Goal: Check status: Check status

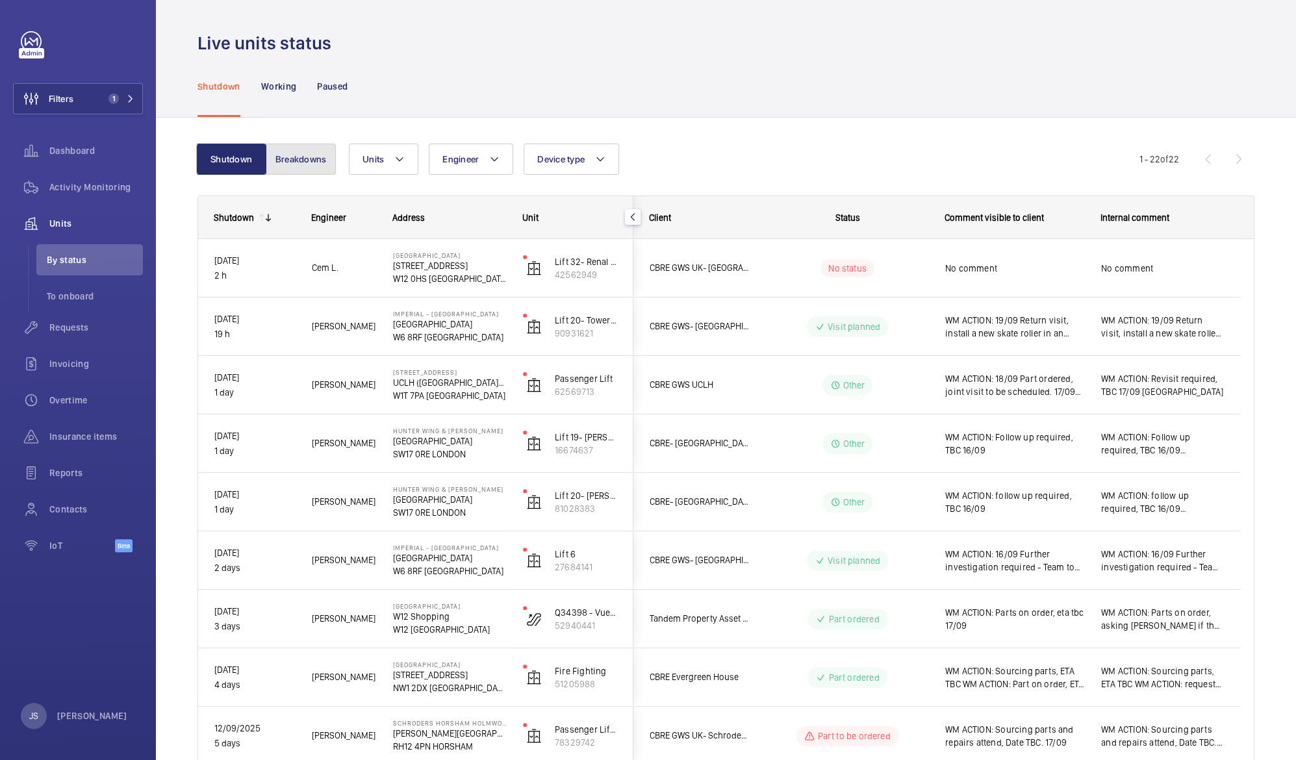
click at [292, 160] on button "Breakdowns" at bounding box center [301, 159] width 70 height 31
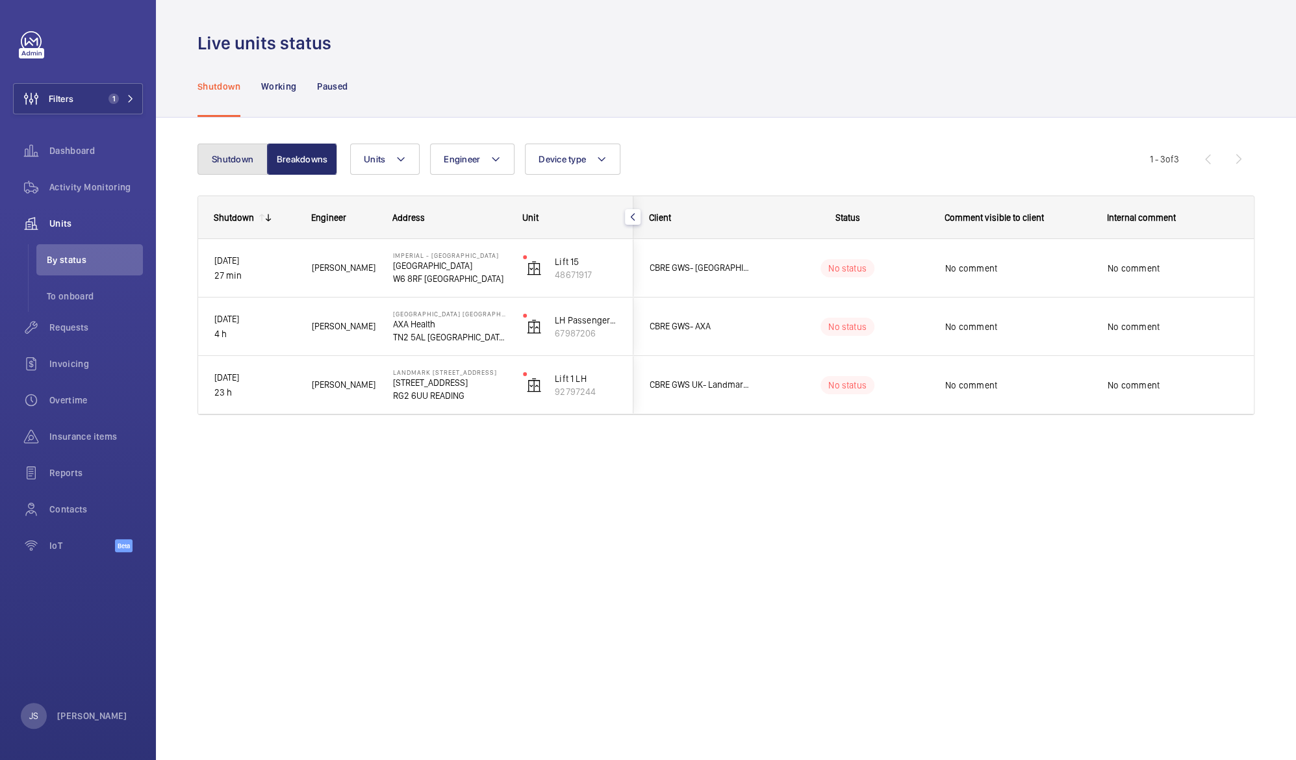
click at [232, 159] on button "Shutdown" at bounding box center [233, 159] width 70 height 31
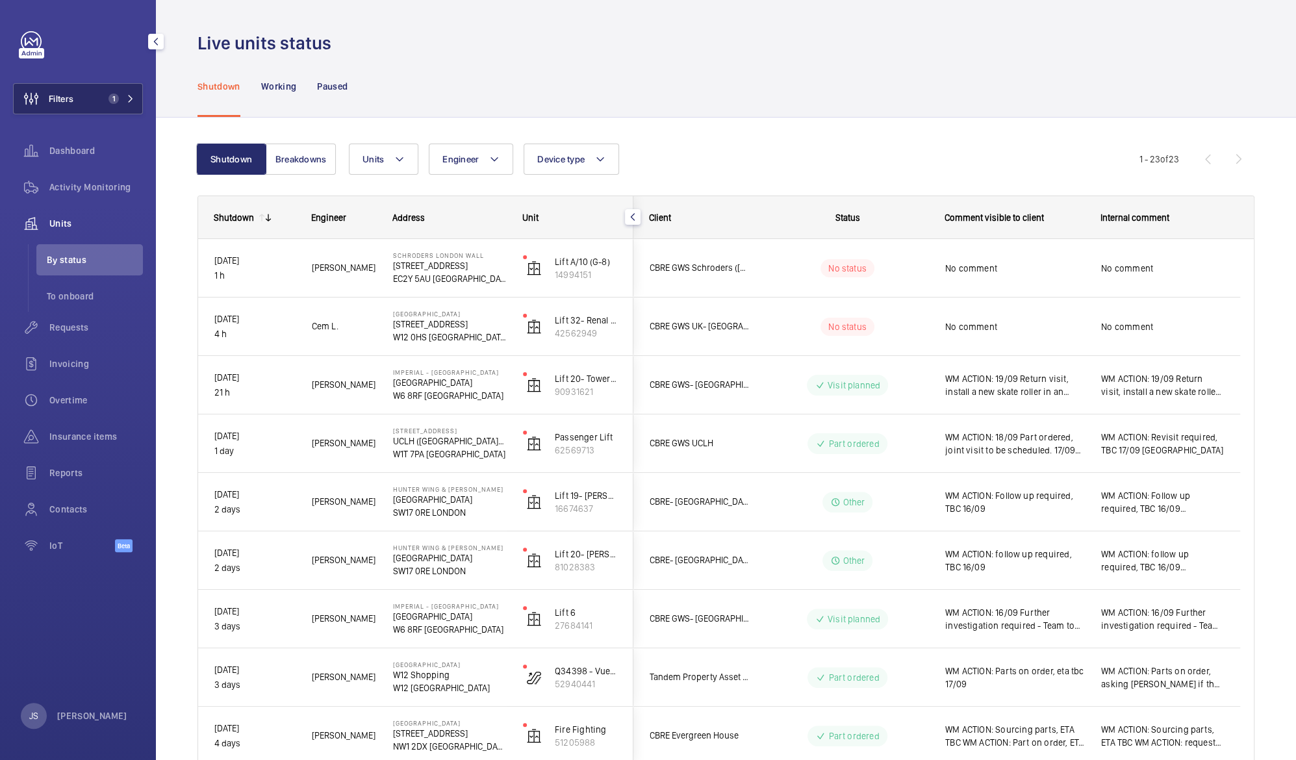
click at [88, 103] on button "Filters 1" at bounding box center [78, 98] width 130 height 31
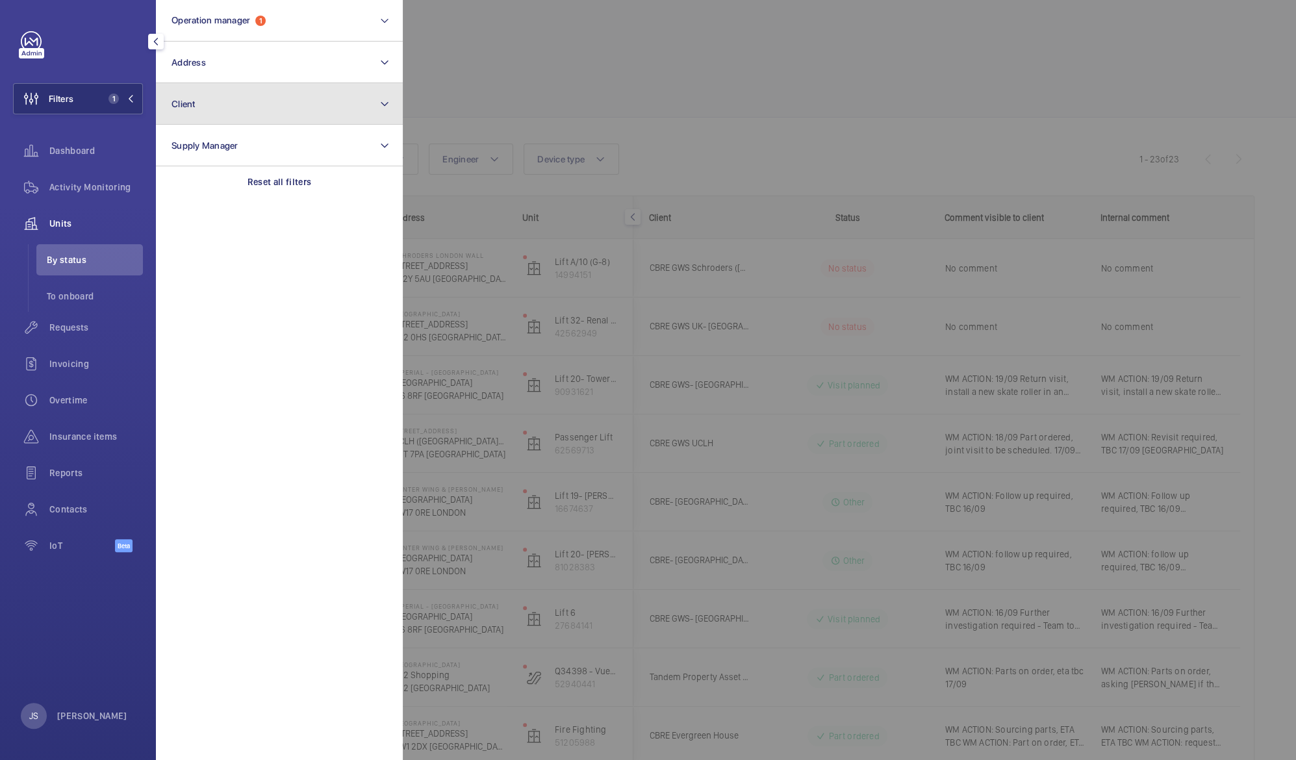
click at [191, 111] on button "Client" at bounding box center [279, 104] width 247 height 42
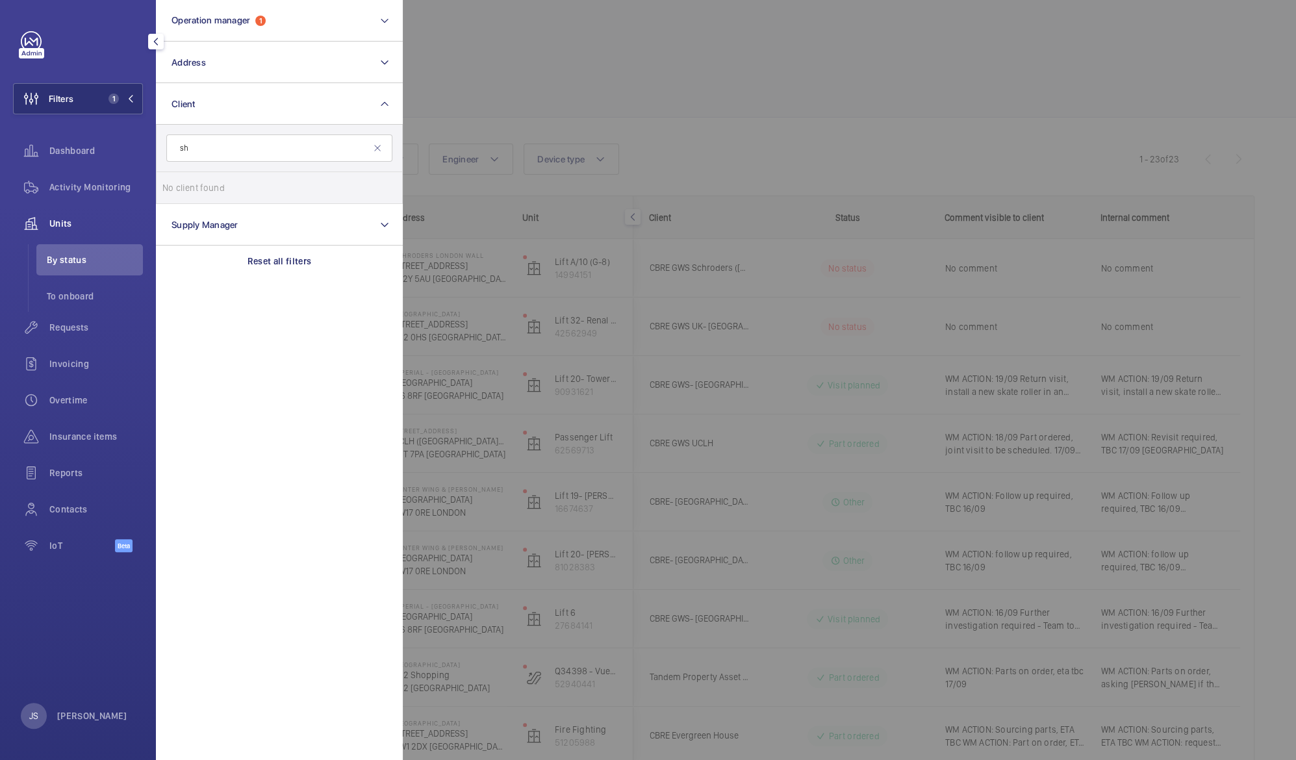
type input "s"
type input "london wall"
click at [301, 185] on span "[GEOGRAPHIC_DATA]" at bounding box center [325, 188] width 88 height 10
click at [188, 185] on input "CBRE GWS Schroders ( [GEOGRAPHIC_DATA] )" at bounding box center [175, 188] width 26 height 26
checkbox input "true"
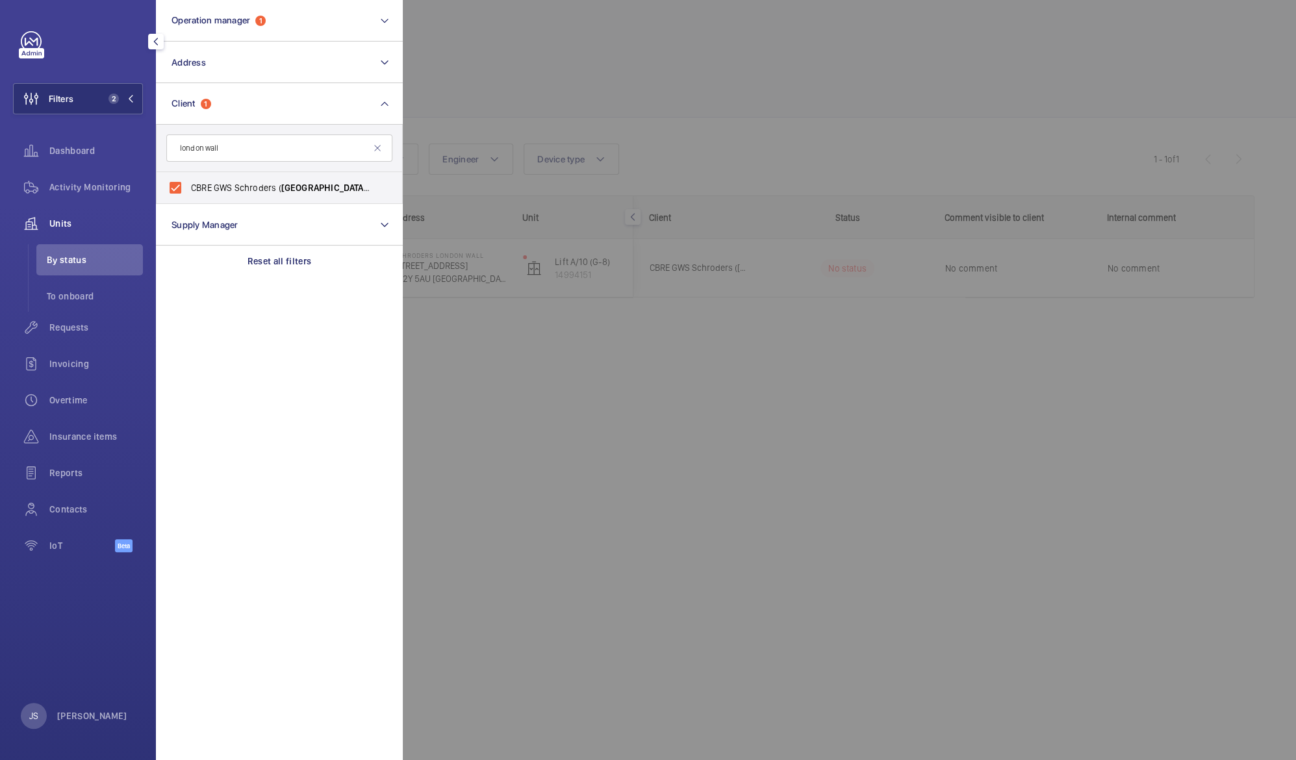
click at [520, 70] on div at bounding box center [1051, 380] width 1296 height 760
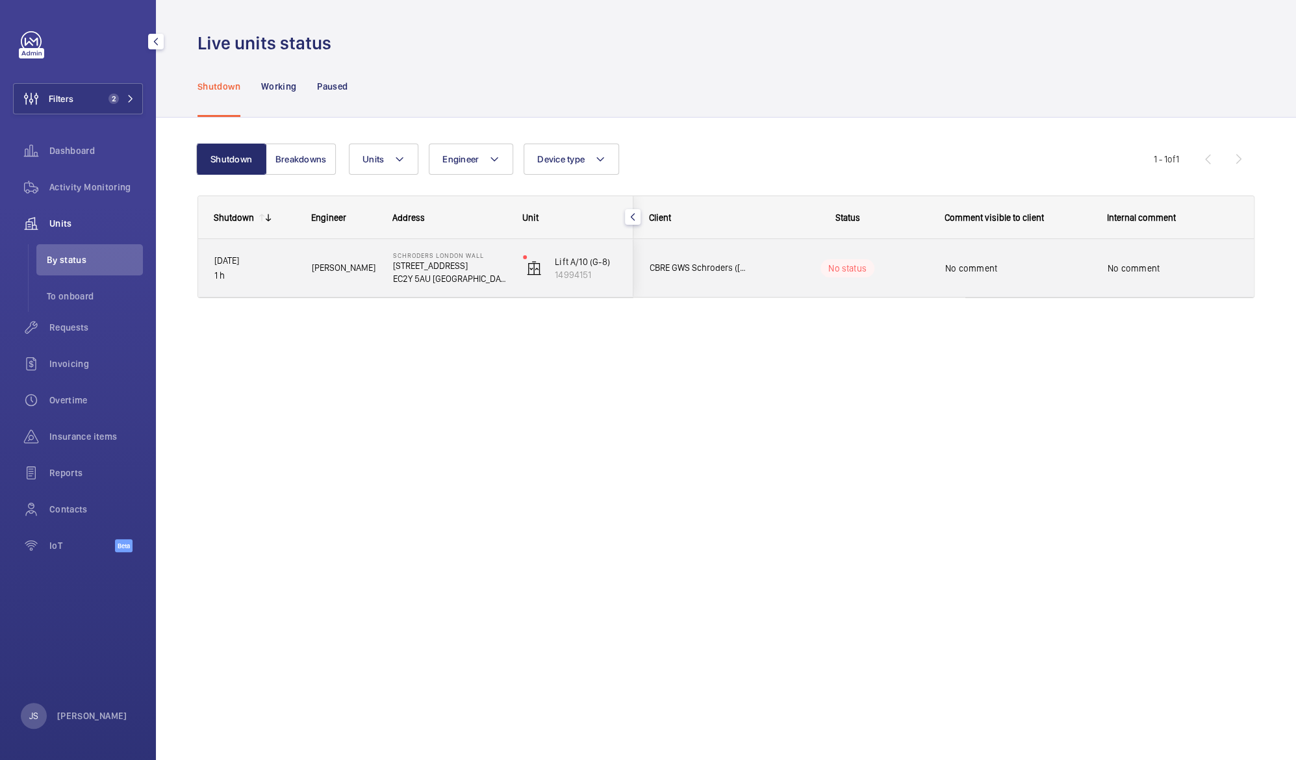
click at [422, 268] on p "[STREET_ADDRESS]" at bounding box center [449, 265] width 113 height 13
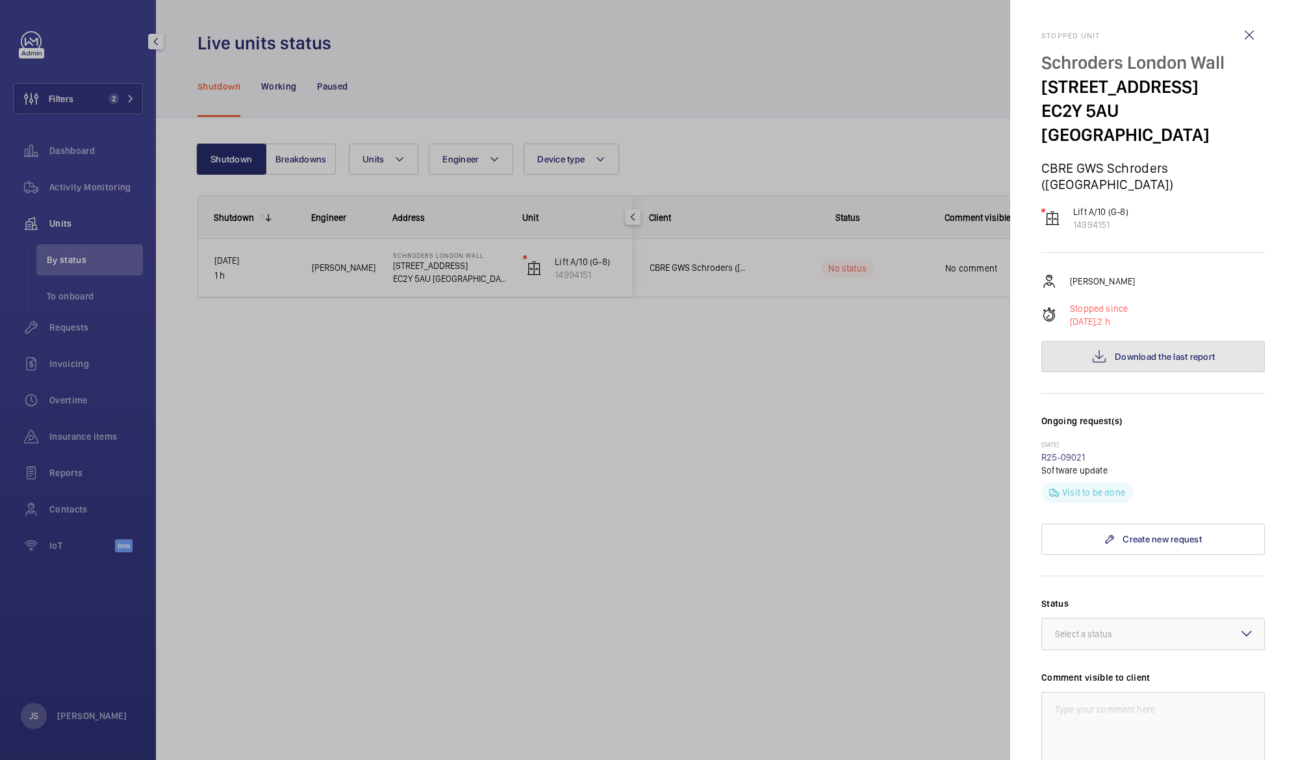
click at [1172, 352] on span "Download the last report" at bounding box center [1165, 357] width 100 height 10
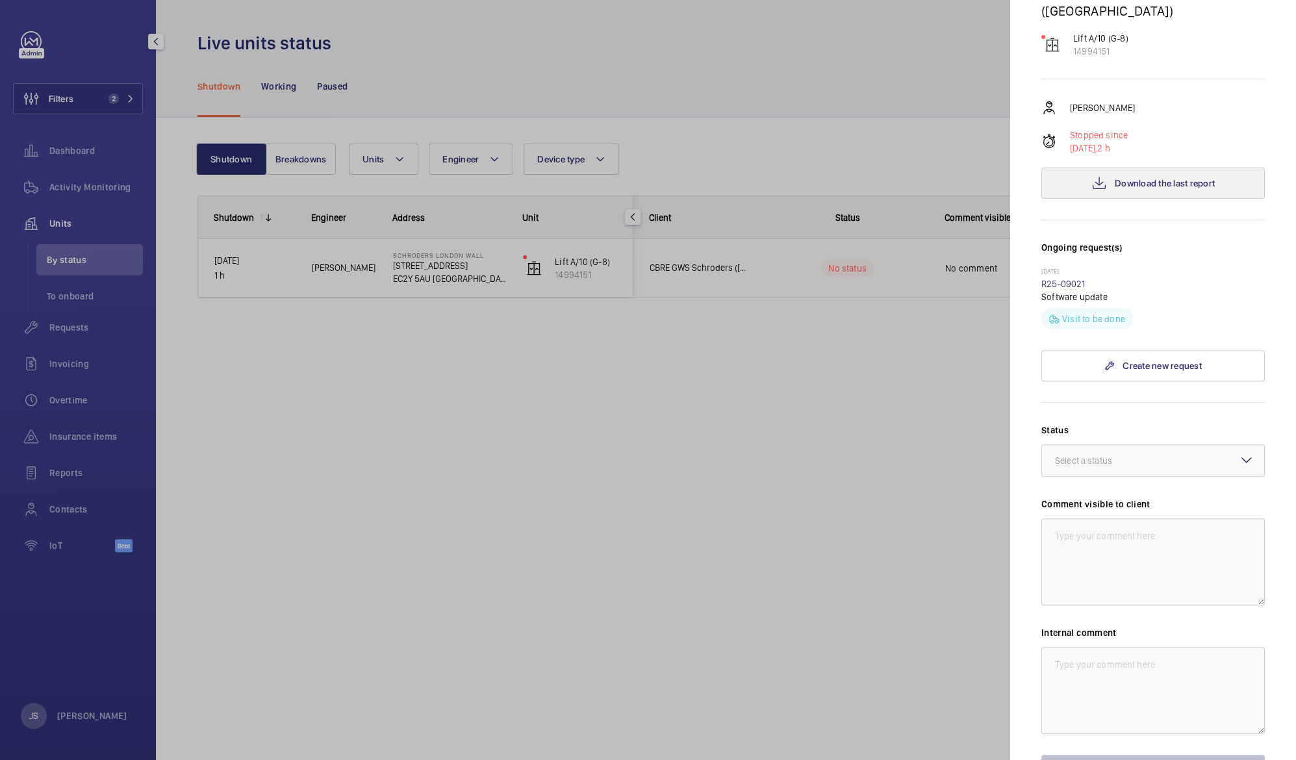
scroll to position [173, 0]
click at [58, 333] on div at bounding box center [648, 380] width 1296 height 760
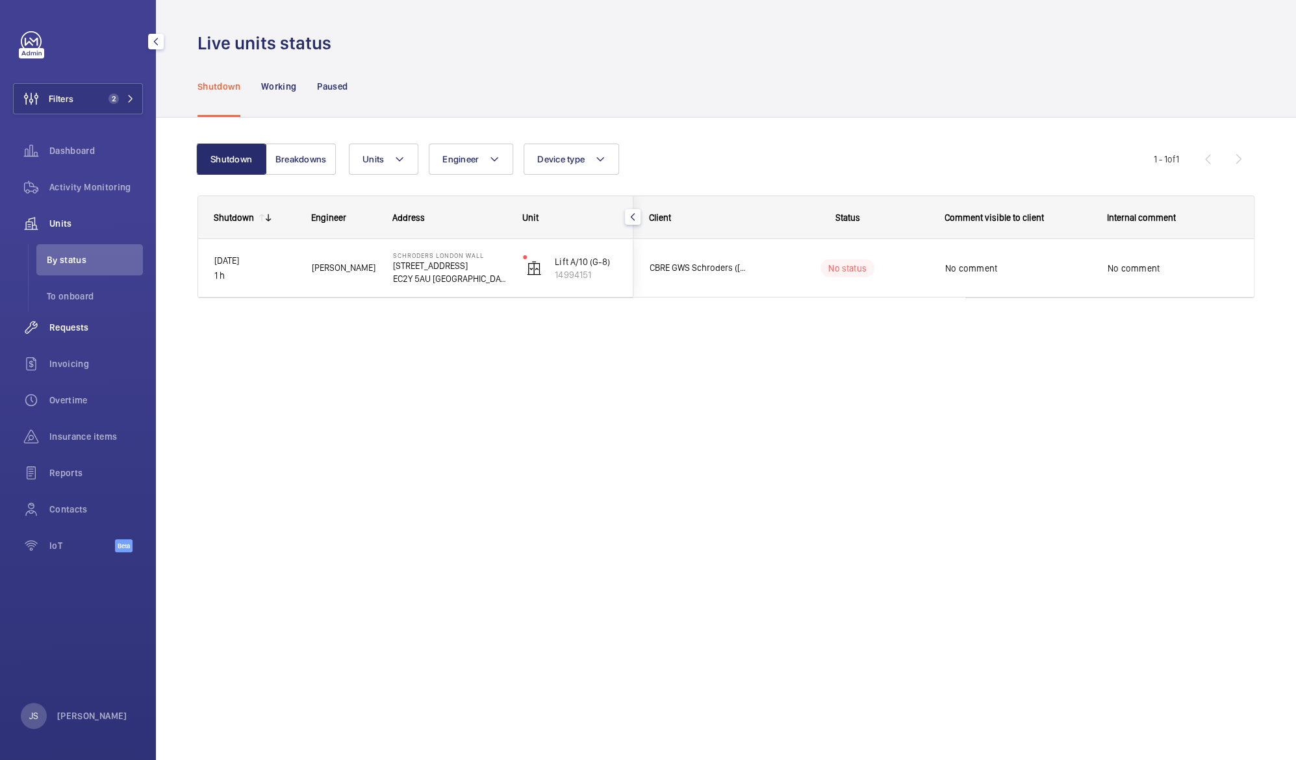
click at [47, 331] on wm-front-icon-button at bounding box center [31, 327] width 36 height 31
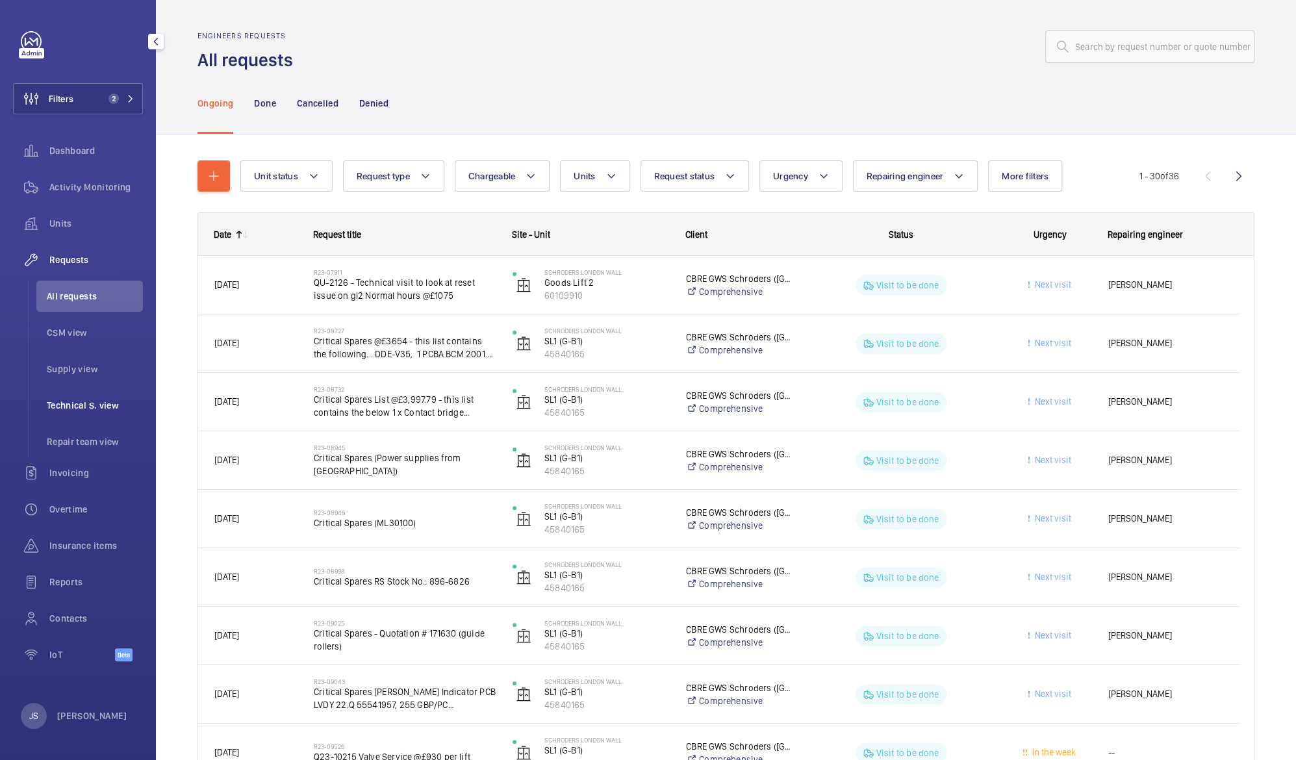
click at [72, 406] on span "Technical S. view" at bounding box center [95, 405] width 96 height 13
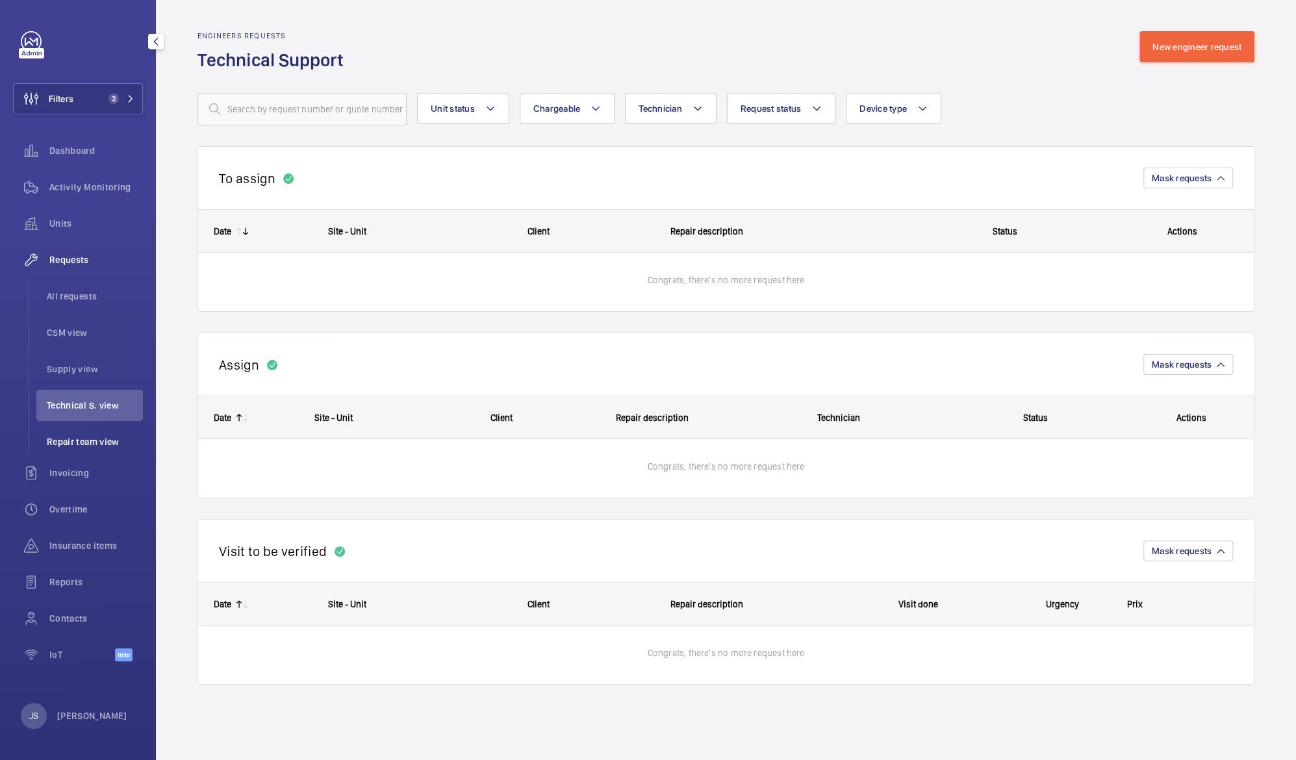
click at [79, 444] on span "Repair team view" at bounding box center [95, 441] width 96 height 13
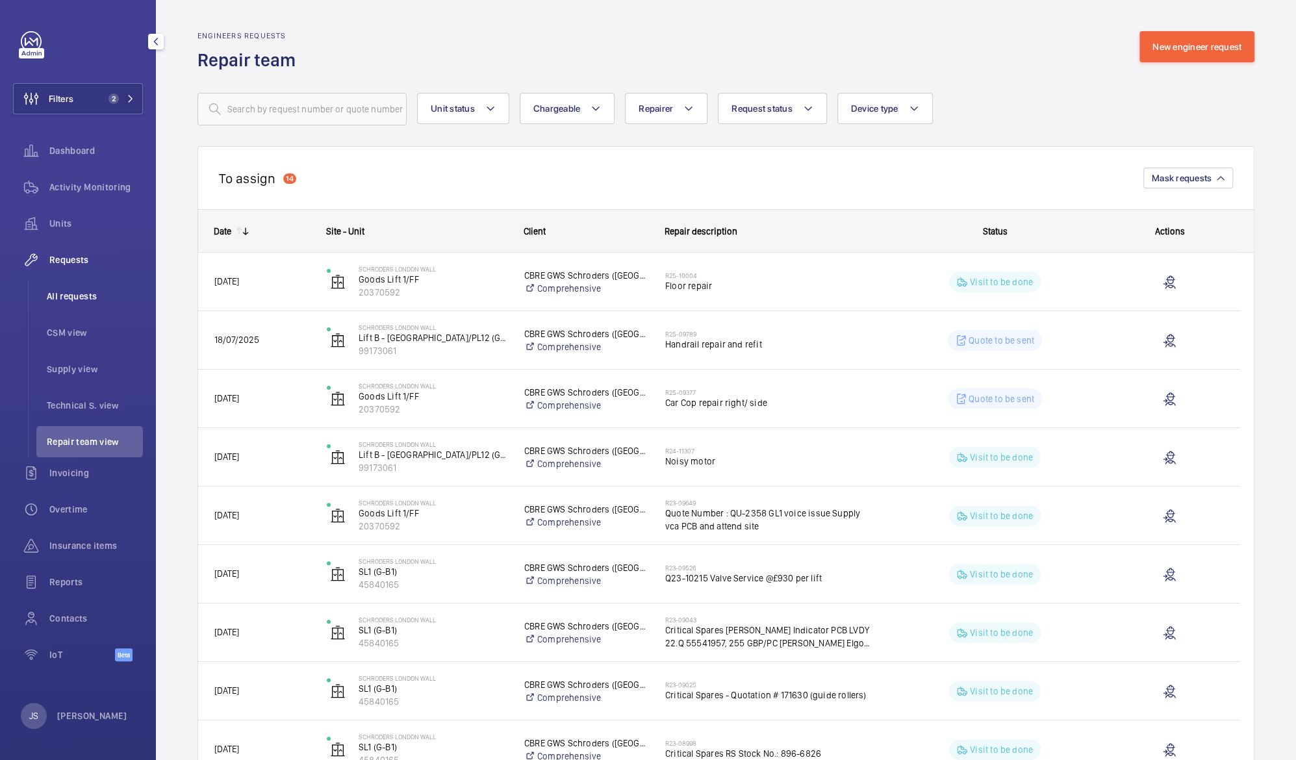
click at [62, 296] on span "All requests" at bounding box center [95, 296] width 96 height 13
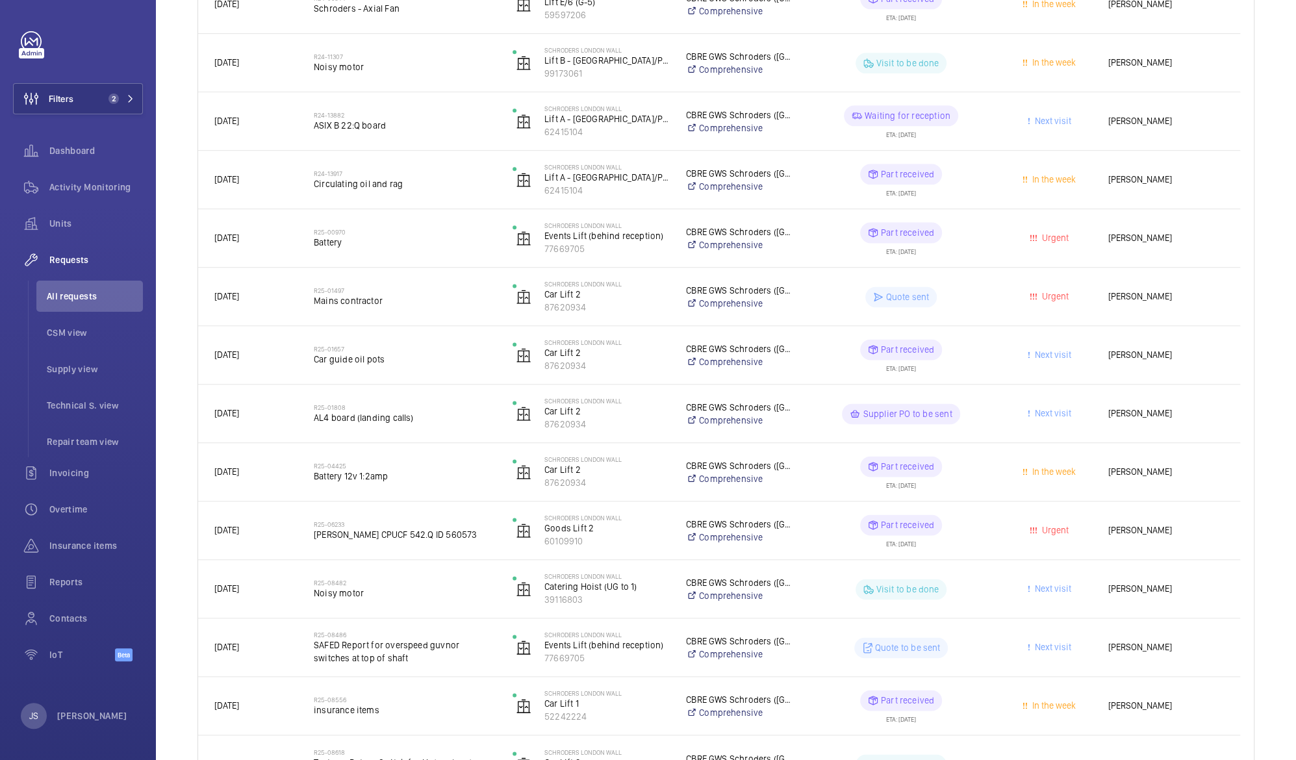
scroll to position [1313, 0]
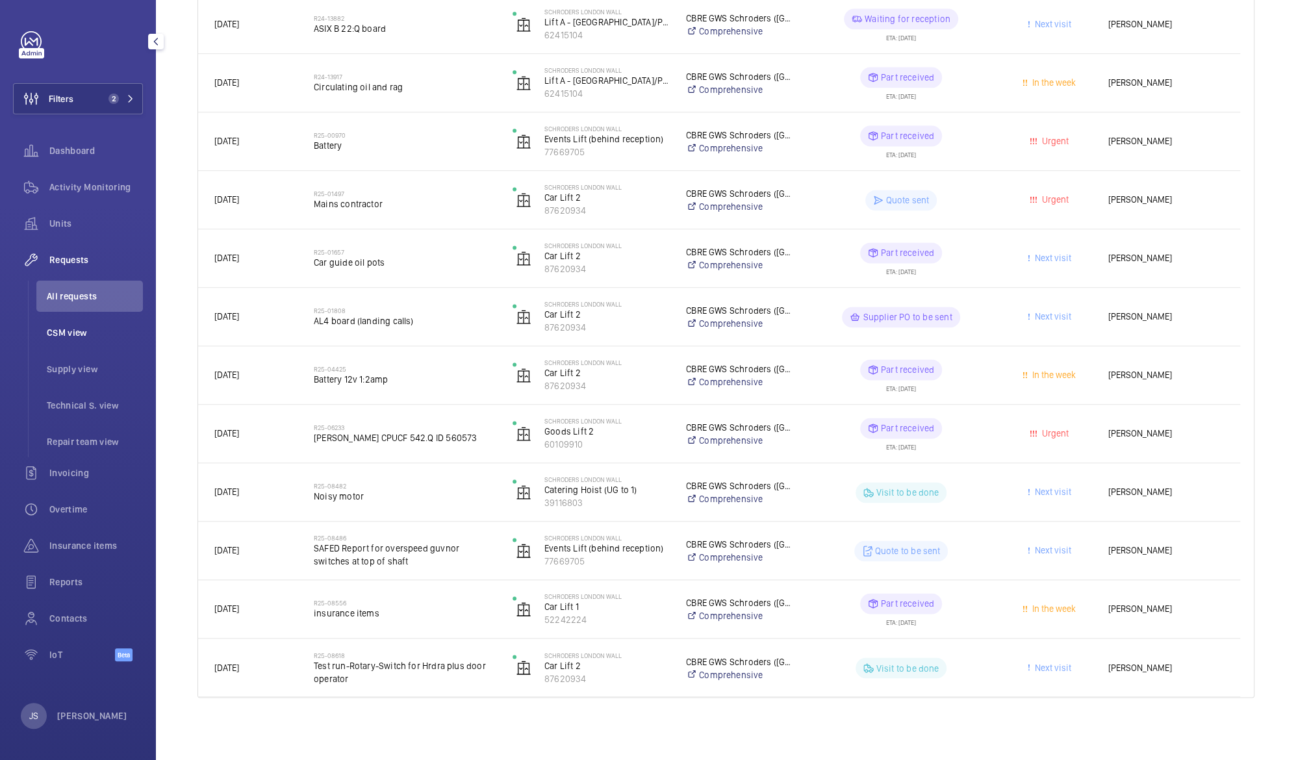
click at [68, 329] on span "CSM view" at bounding box center [95, 332] width 96 height 13
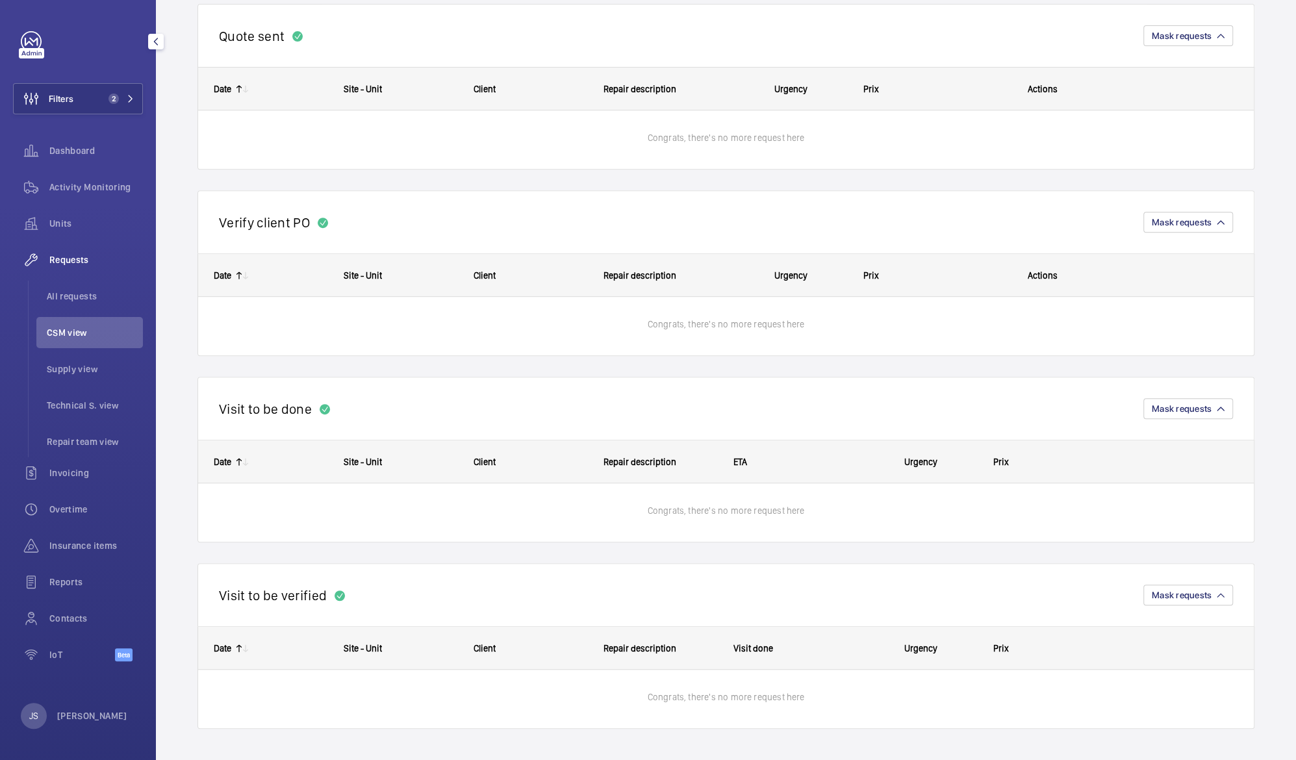
scroll to position [328, 0]
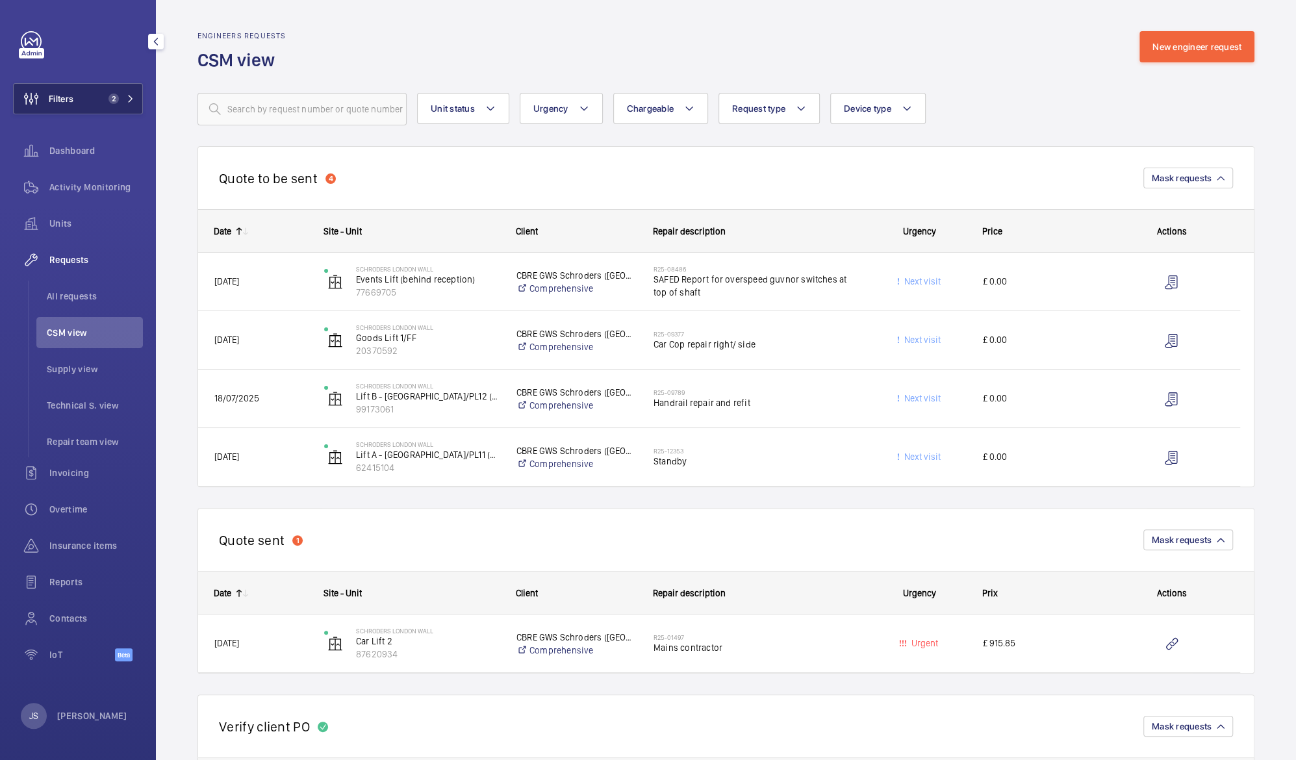
click at [58, 96] on span "Filters" at bounding box center [61, 98] width 25 height 13
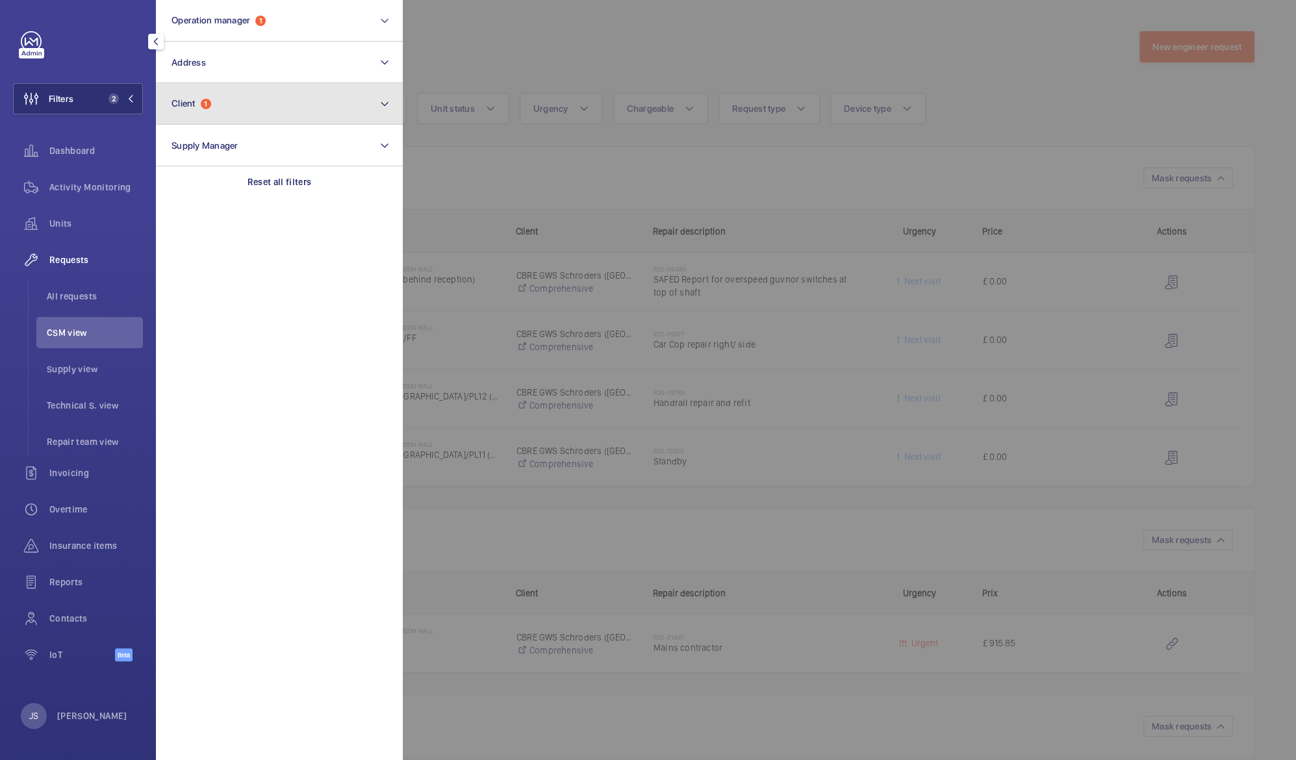
click at [183, 105] on span "Client" at bounding box center [184, 103] width 24 height 10
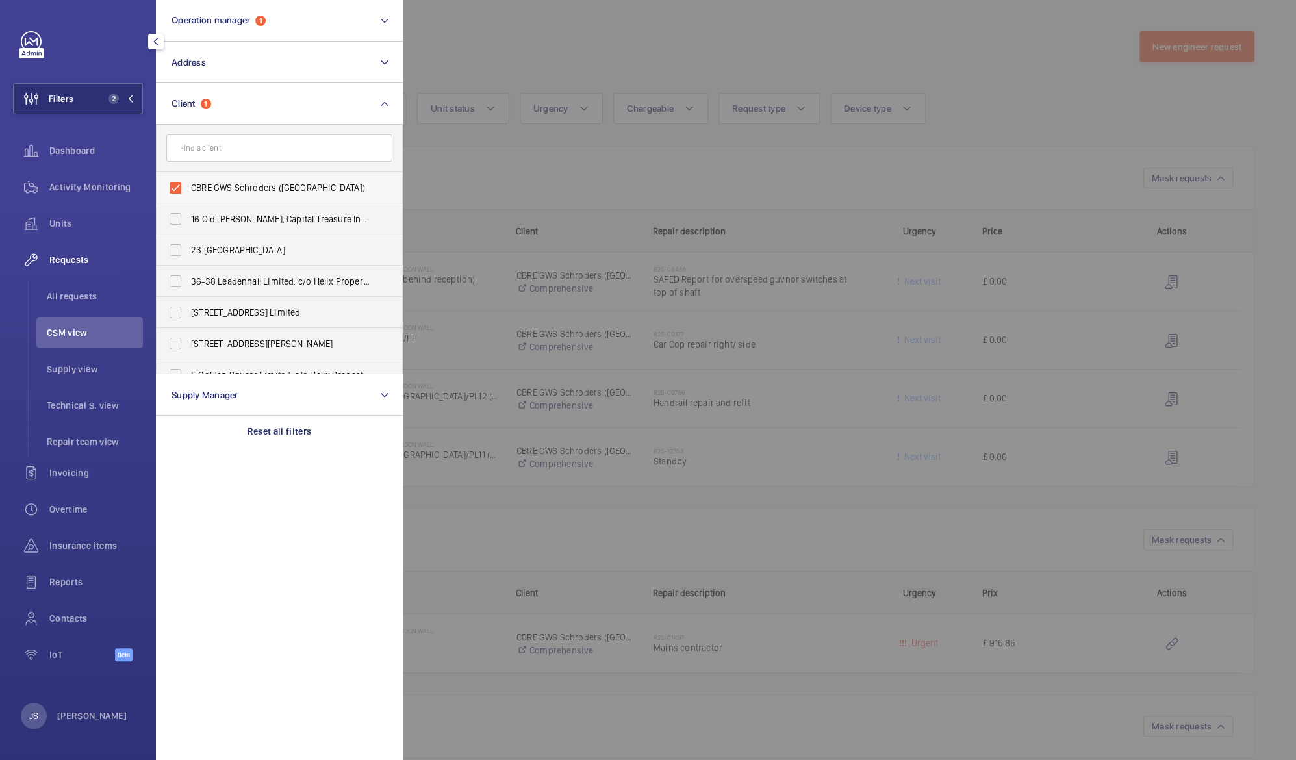
click at [204, 190] on span "CBRE GWS Schroders ([GEOGRAPHIC_DATA])" at bounding box center [280, 187] width 179 height 13
click at [188, 190] on input "CBRE GWS Schroders ([GEOGRAPHIC_DATA])" at bounding box center [175, 188] width 26 height 26
checkbox input "false"
click at [204, 20] on span "Operation manager" at bounding box center [211, 20] width 79 height 10
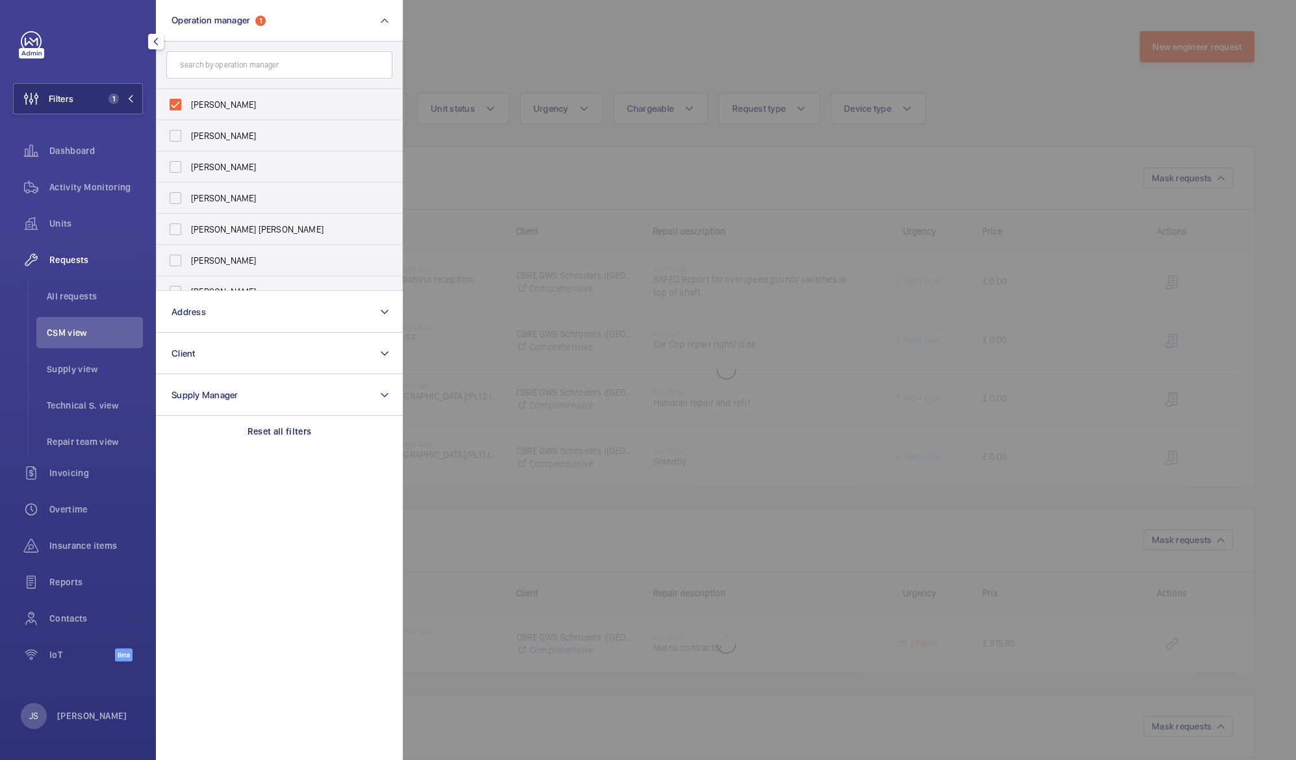
click at [511, 40] on div at bounding box center [1051, 380] width 1296 height 760
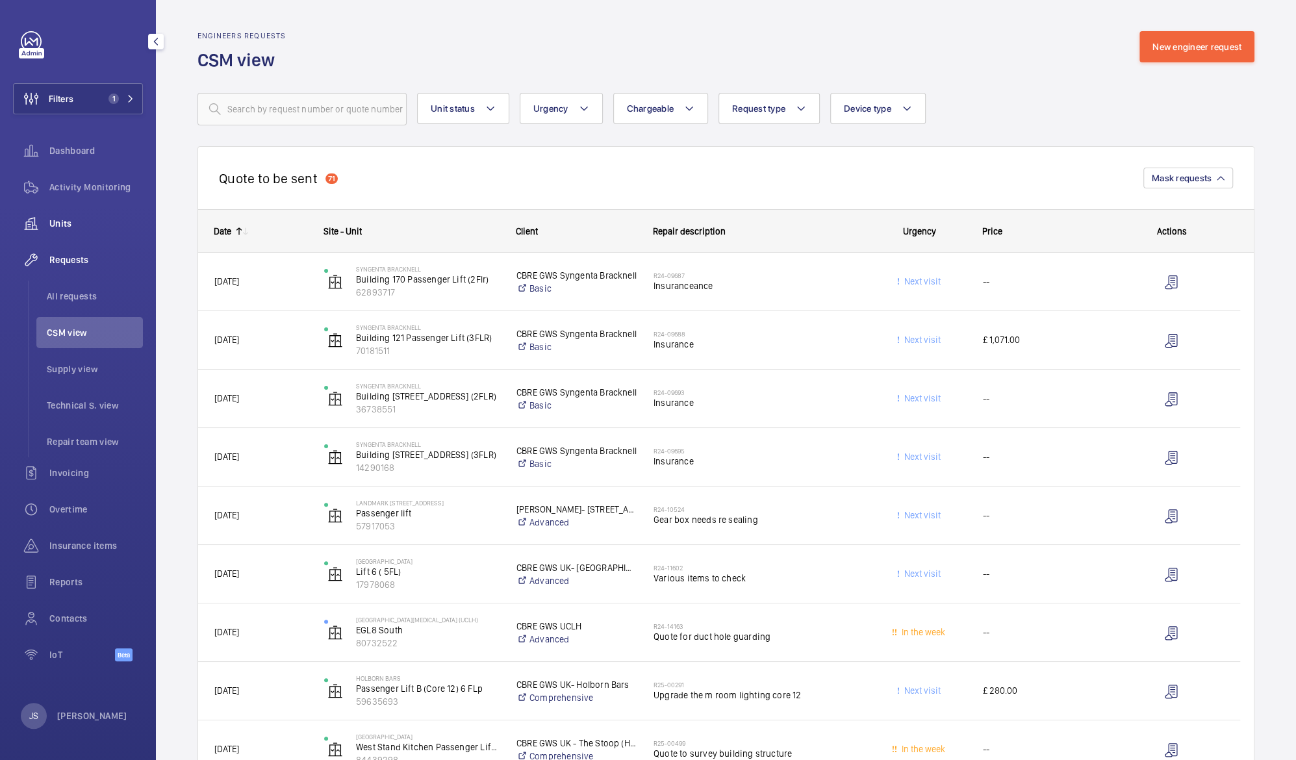
click at [73, 227] on span "Units" at bounding box center [96, 223] width 94 height 13
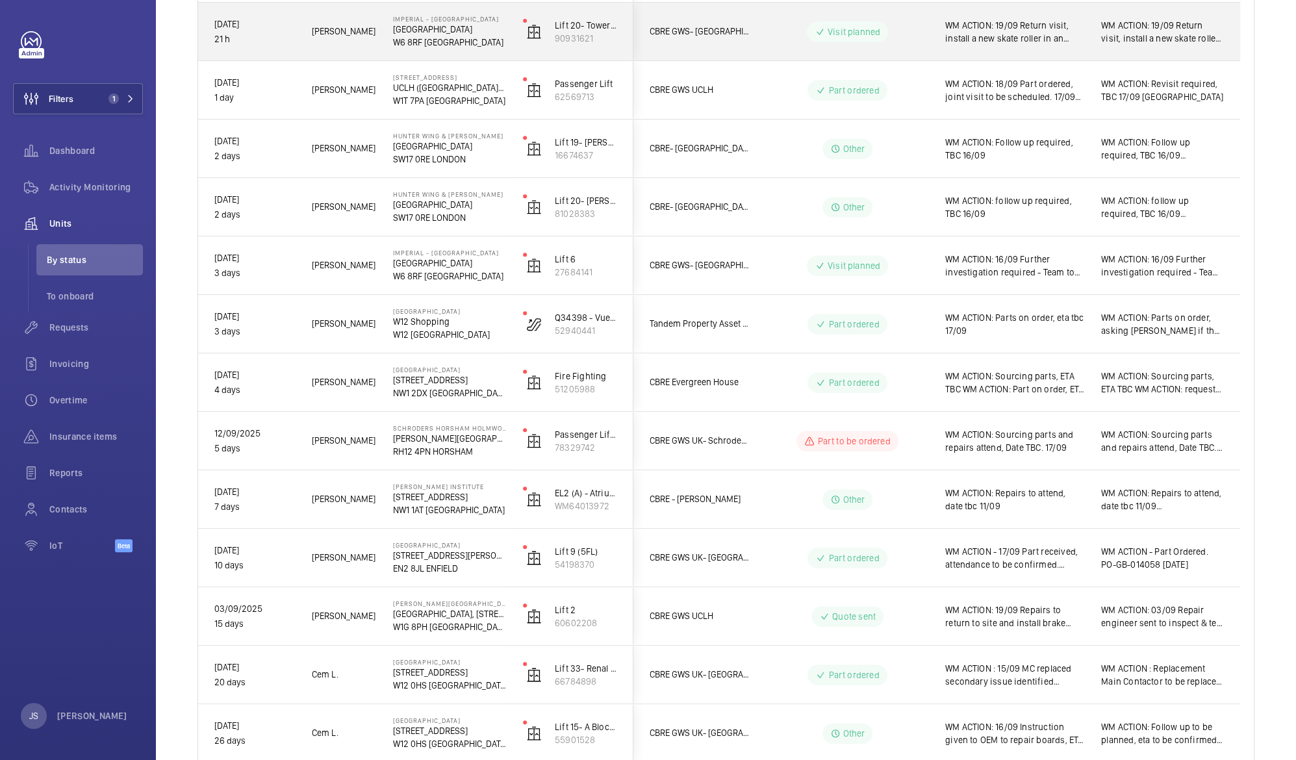
scroll to position [355, 0]
click at [467, 565] on p "EN2 8JL ENFIELD" at bounding box center [449, 567] width 113 height 13
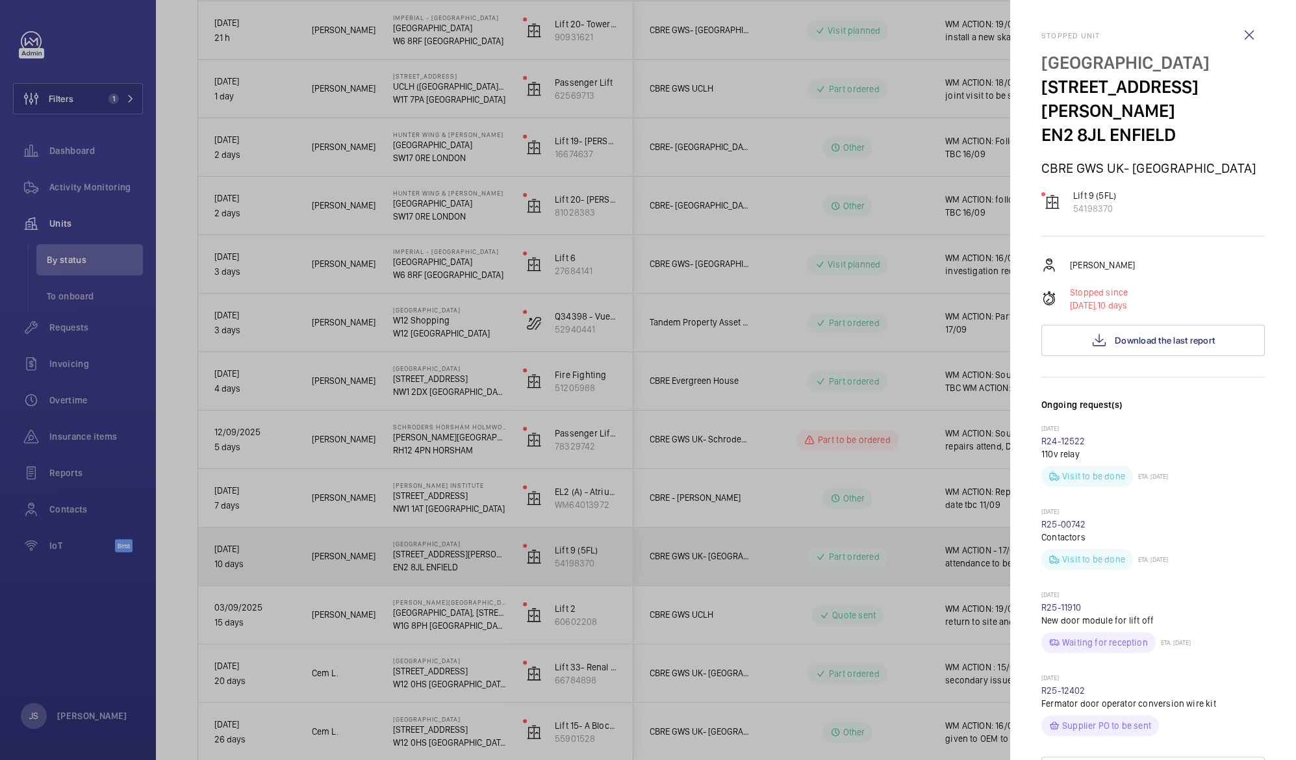
click at [281, 405] on div at bounding box center [648, 380] width 1296 height 760
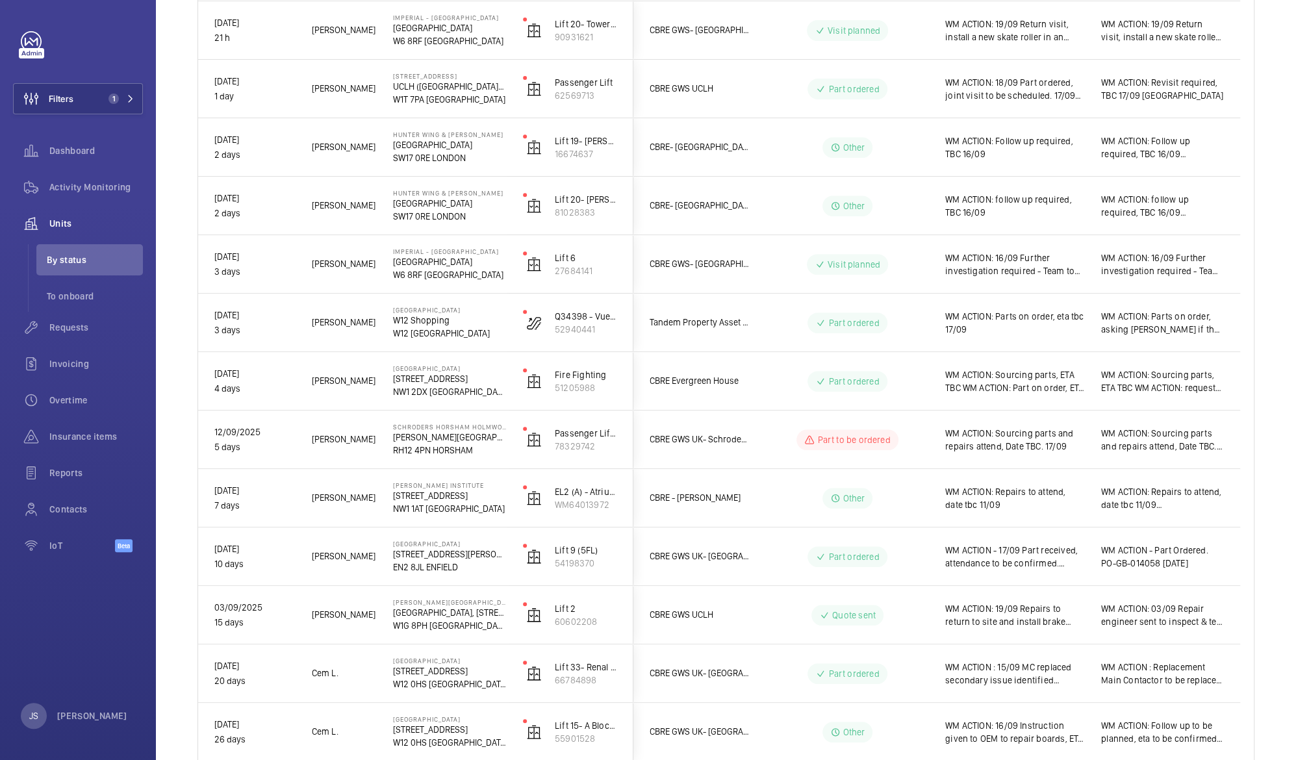
click at [998, 571] on div "WM ACTION - 17/09 Part received, attendance to be confirmed. 08/09 Part Ordered…" at bounding box center [1007, 557] width 155 height 56
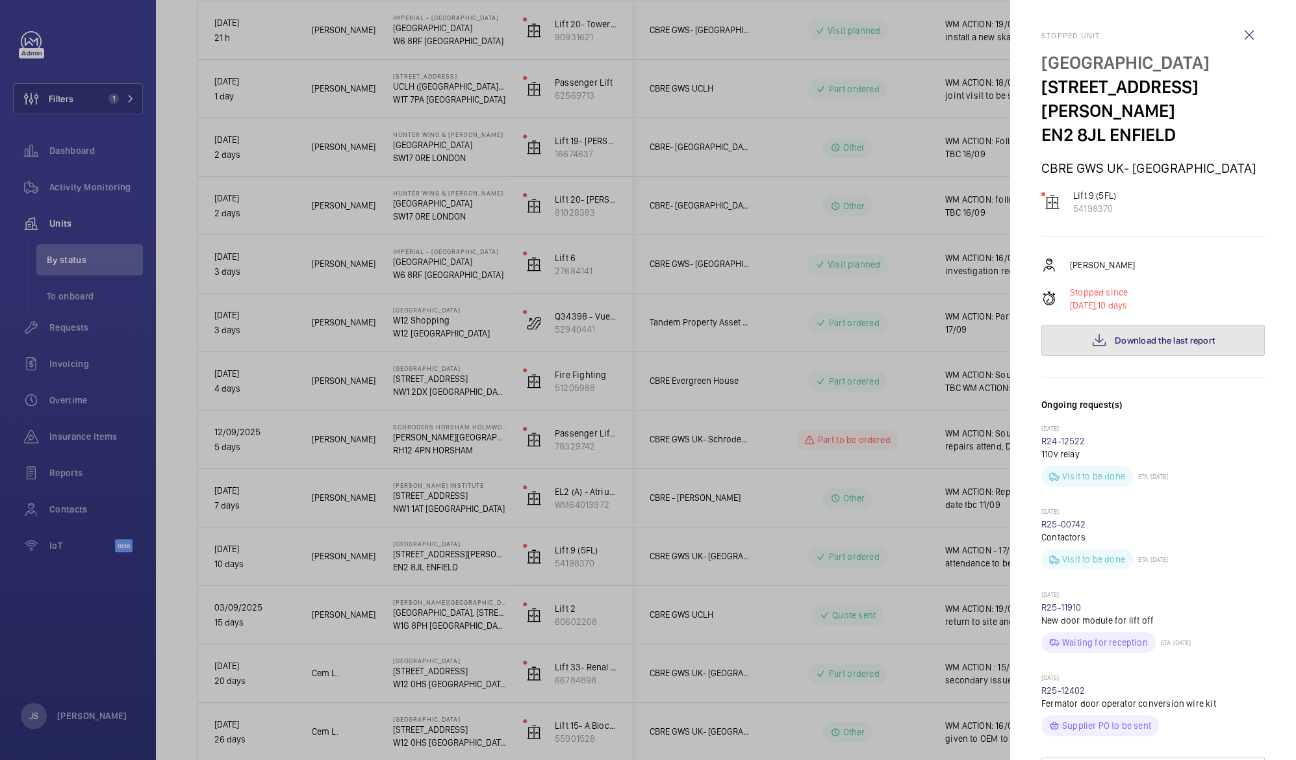
click at [1124, 335] on span "Download the last report" at bounding box center [1165, 340] width 100 height 10
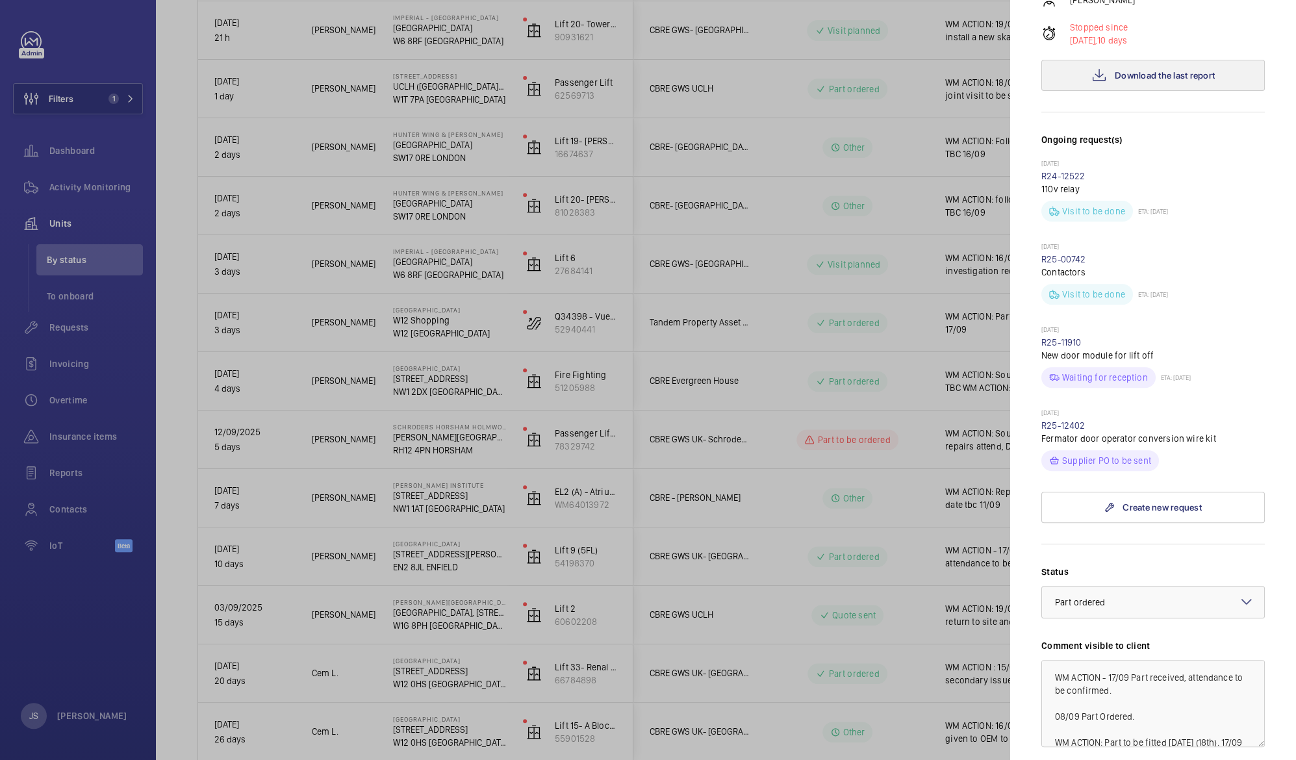
scroll to position [284, 0]
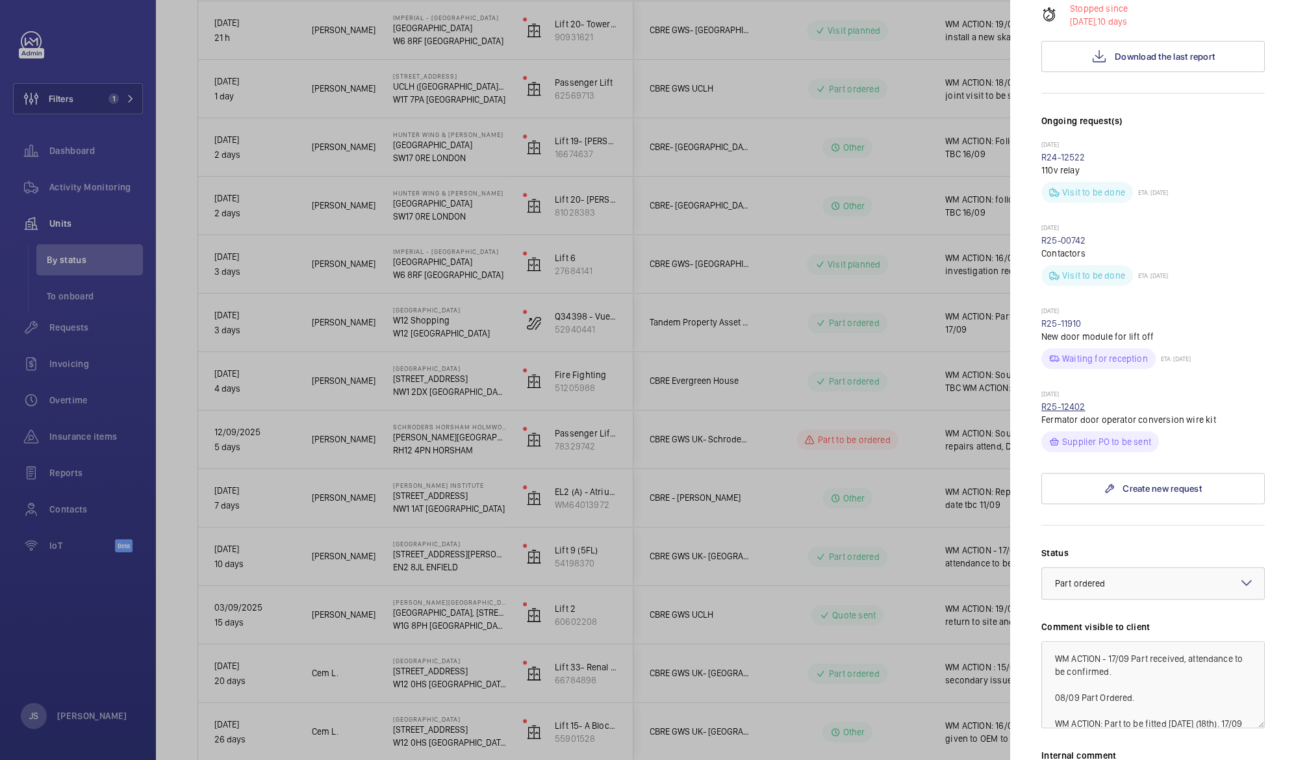
click at [1062, 402] on link "R25-12402" at bounding box center [1064, 407] width 44 height 10
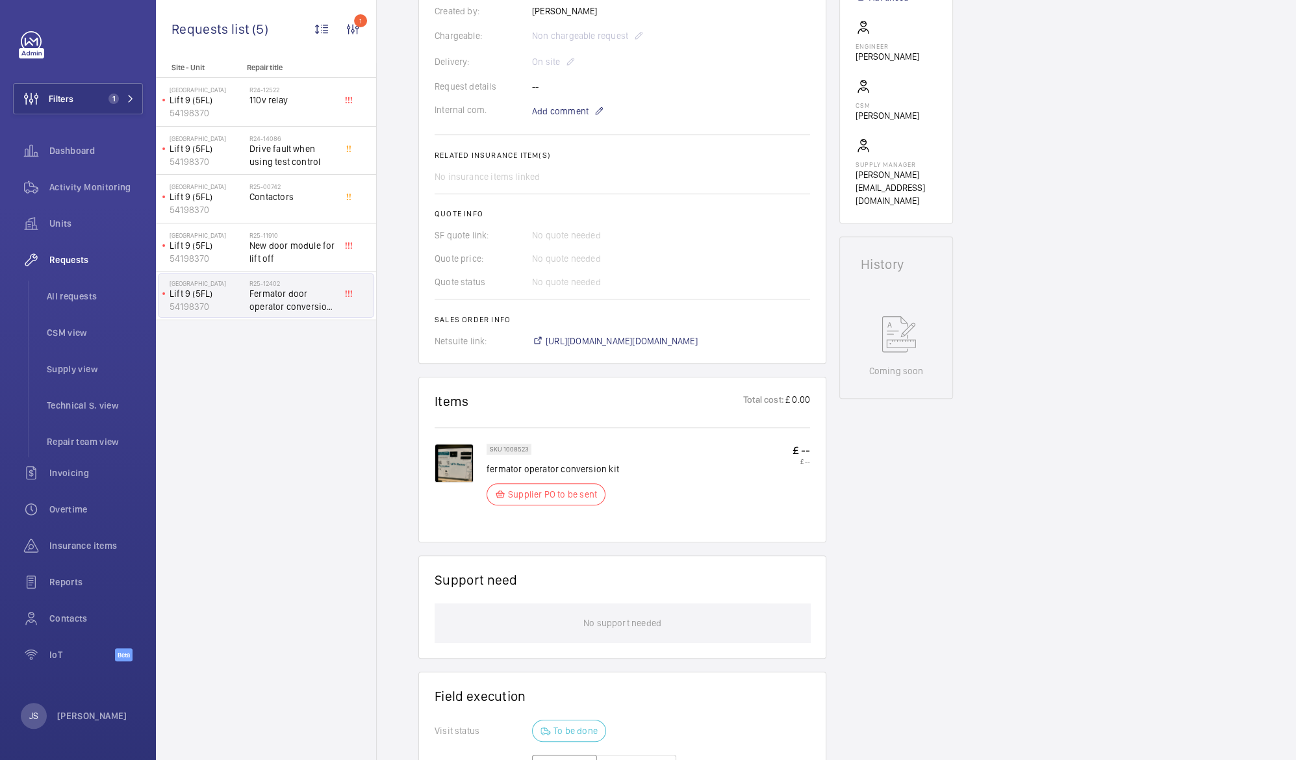
scroll to position [376, 0]
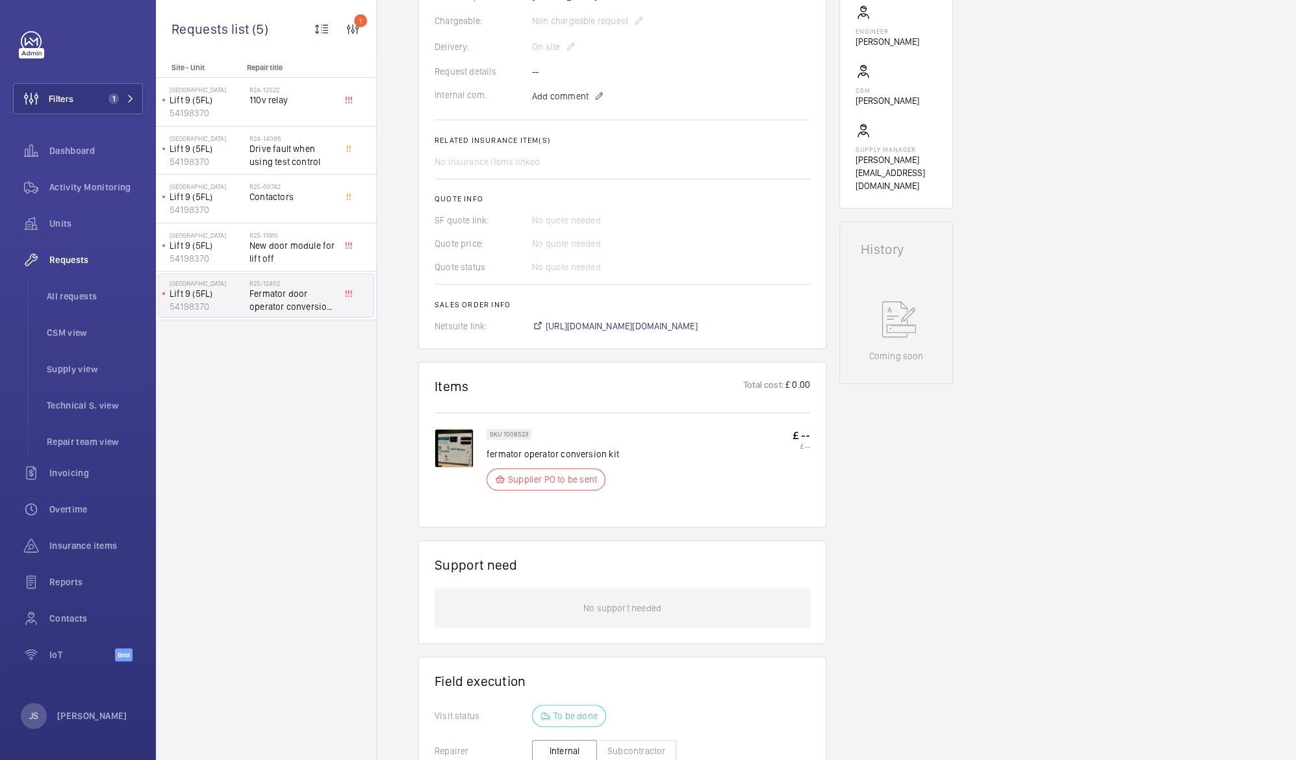
click at [449, 457] on img at bounding box center [454, 448] width 39 height 39
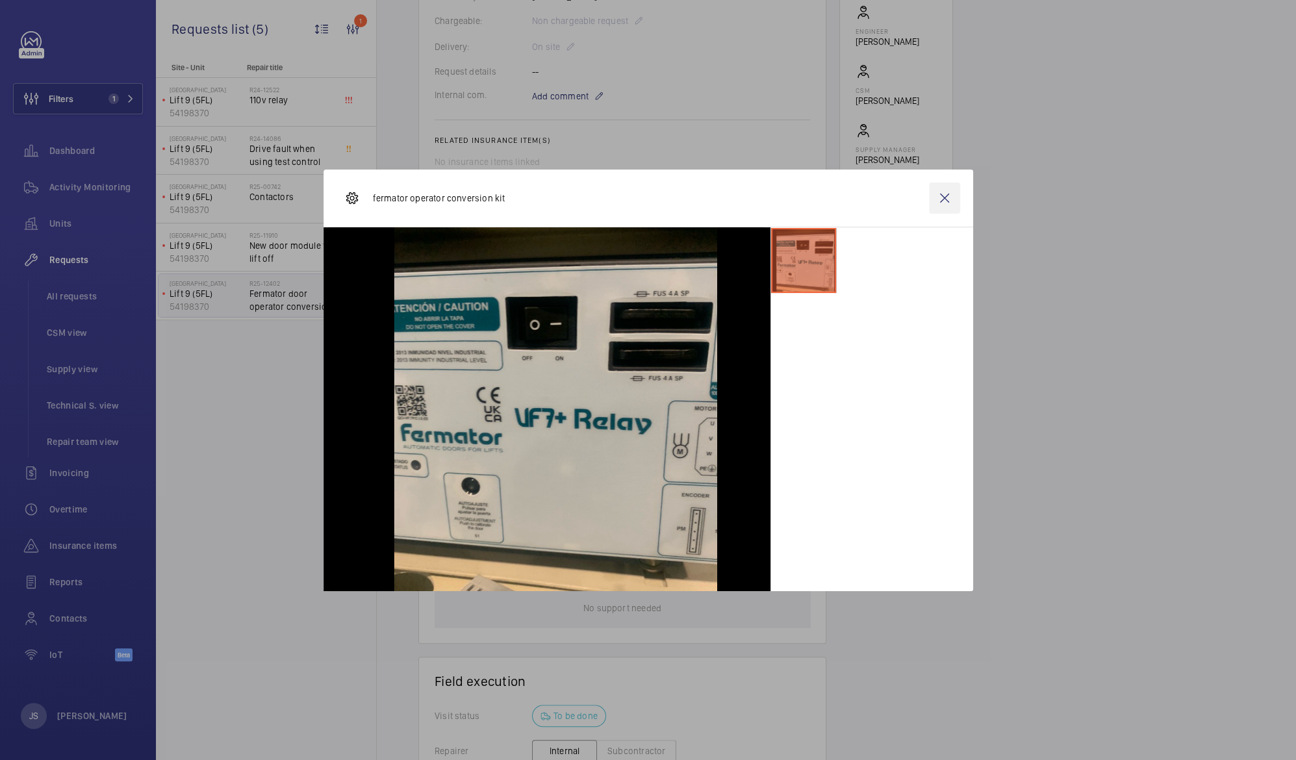
click at [940, 199] on wm-front-icon-button at bounding box center [944, 198] width 31 height 31
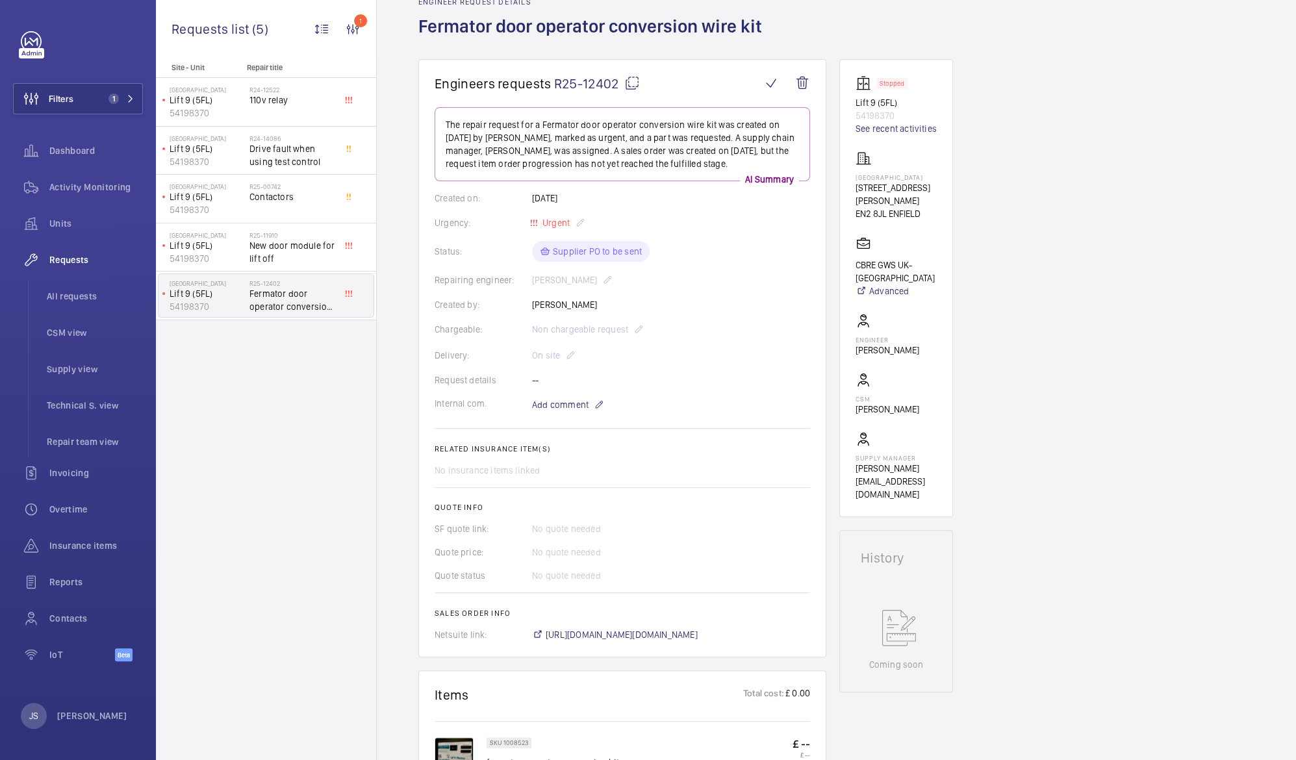
scroll to position [0, 0]
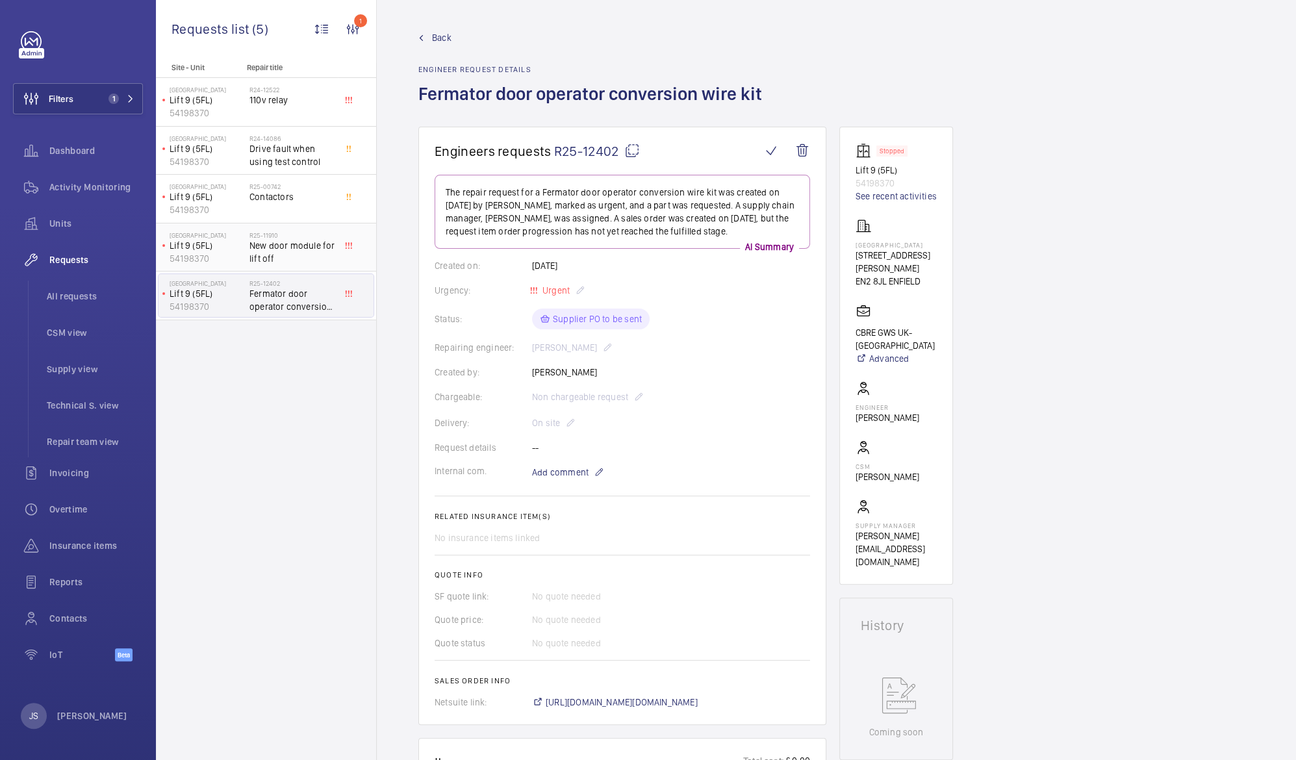
click at [209, 255] on p "54198370" at bounding box center [207, 258] width 75 height 13
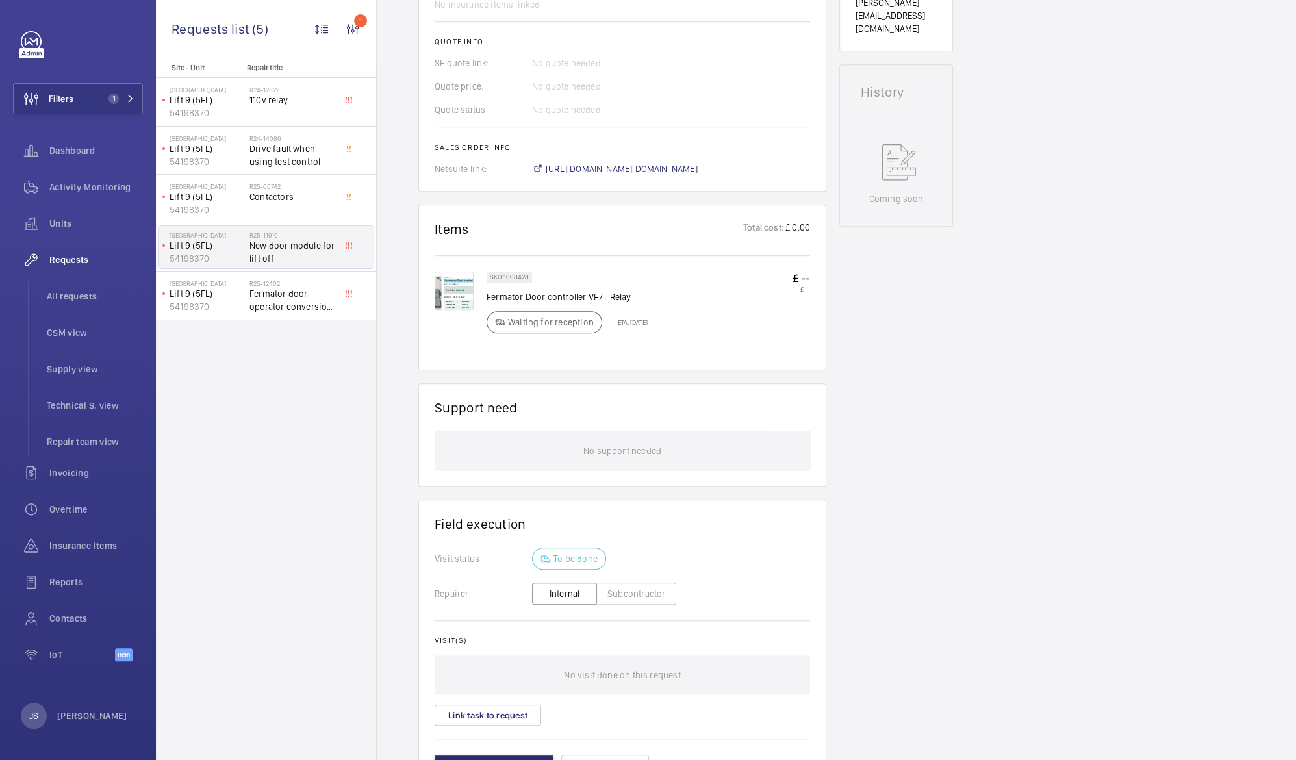
scroll to position [534, 0]
click at [446, 300] on img at bounding box center [454, 290] width 39 height 39
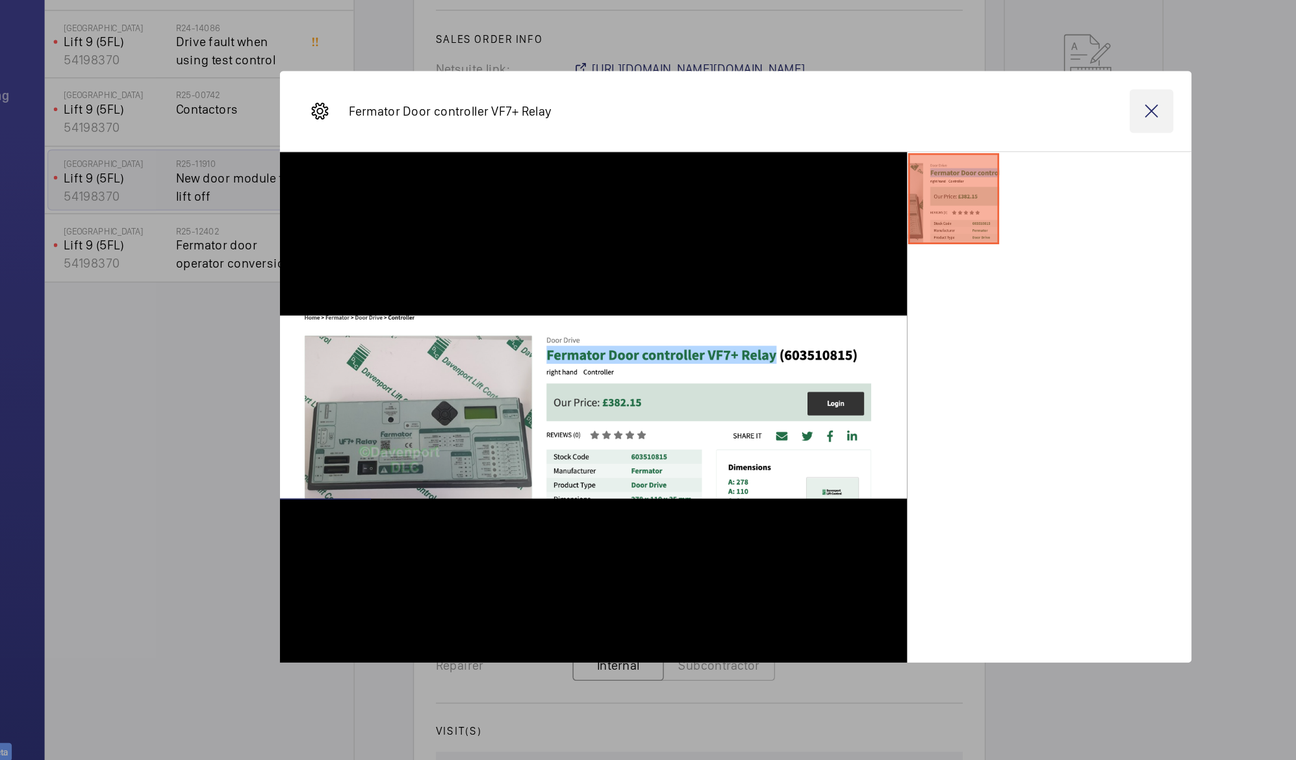
click at [951, 203] on wm-front-icon-button at bounding box center [944, 198] width 31 height 31
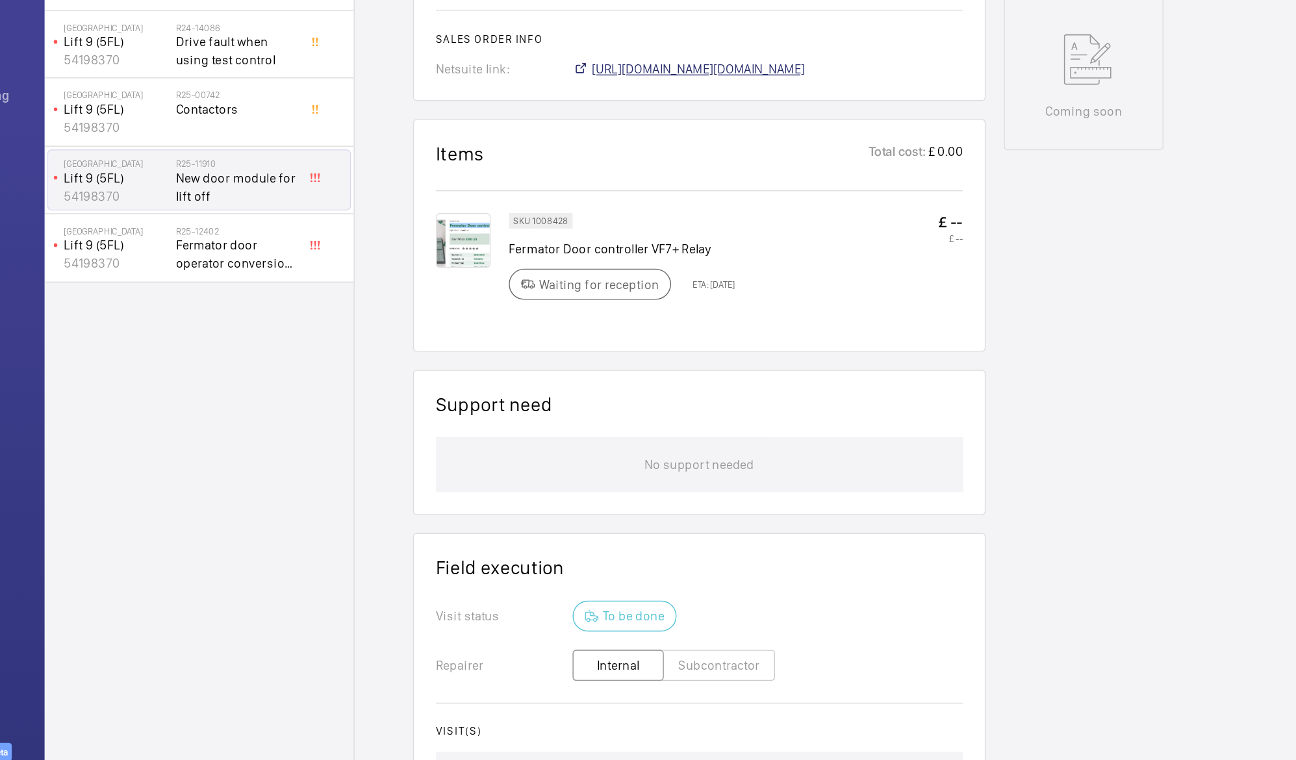
click at [632, 163] on span "[URL][DOMAIN_NAME][DOMAIN_NAME]" at bounding box center [622, 168] width 152 height 13
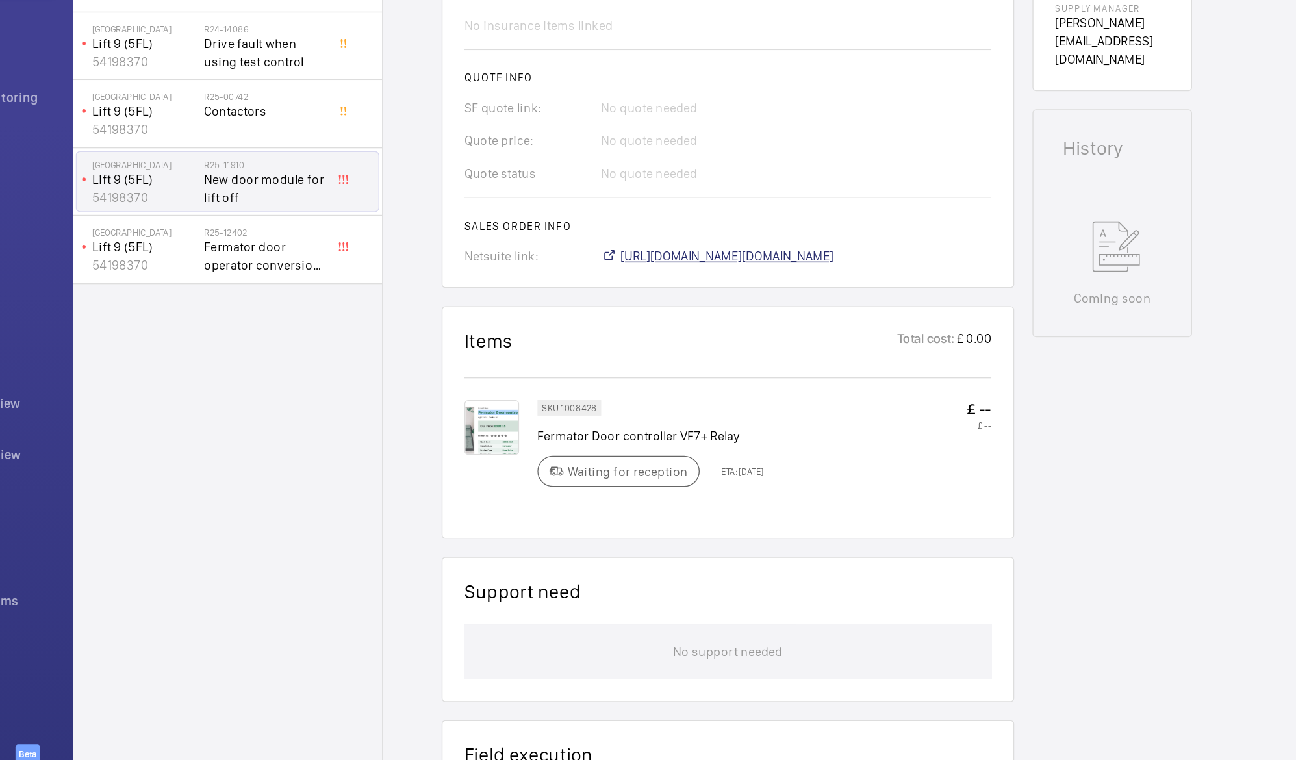
scroll to position [408, 0]
